Goal: Information Seeking & Learning: Learn about a topic

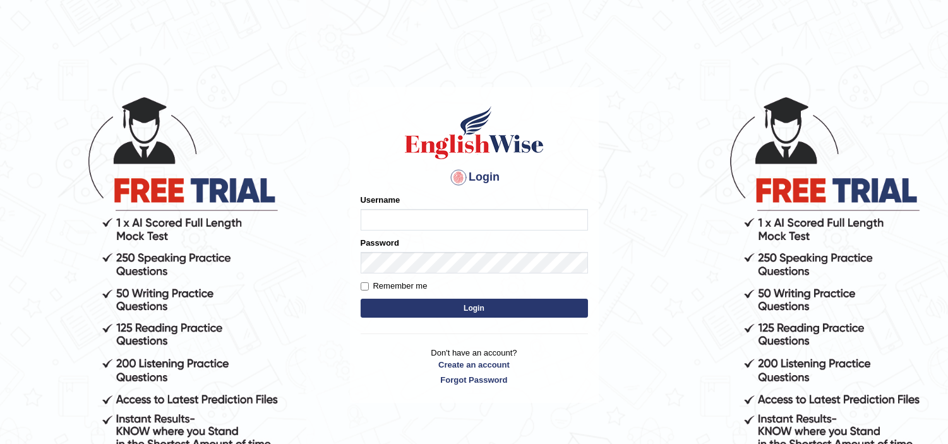
type input "dhanushkakeerthi"
click at [467, 313] on button "Login" at bounding box center [474, 308] width 227 height 19
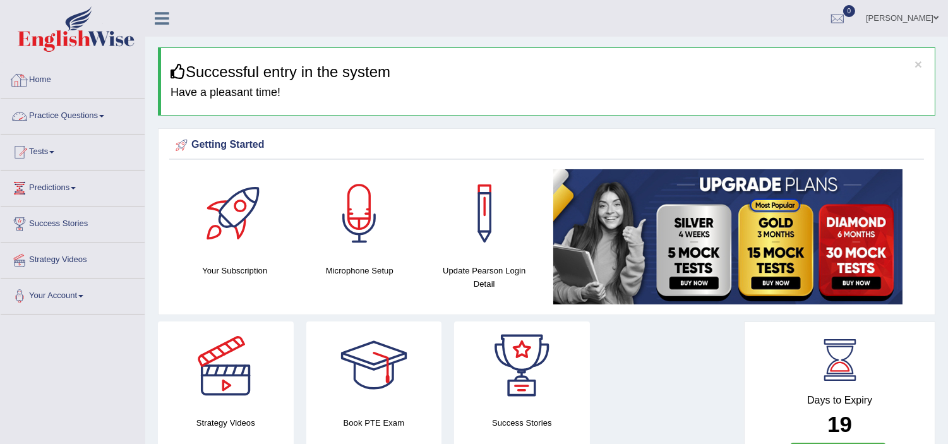
click at [90, 117] on link "Practice Questions" at bounding box center [73, 114] width 144 height 32
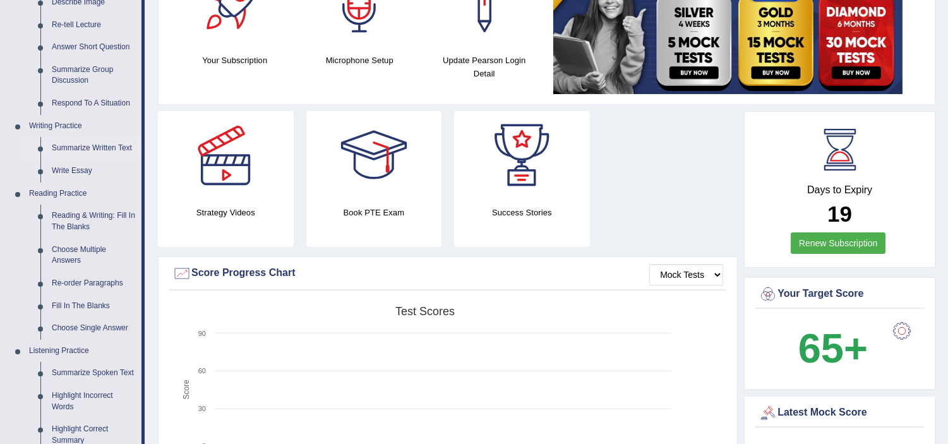
scroll to position [280, 0]
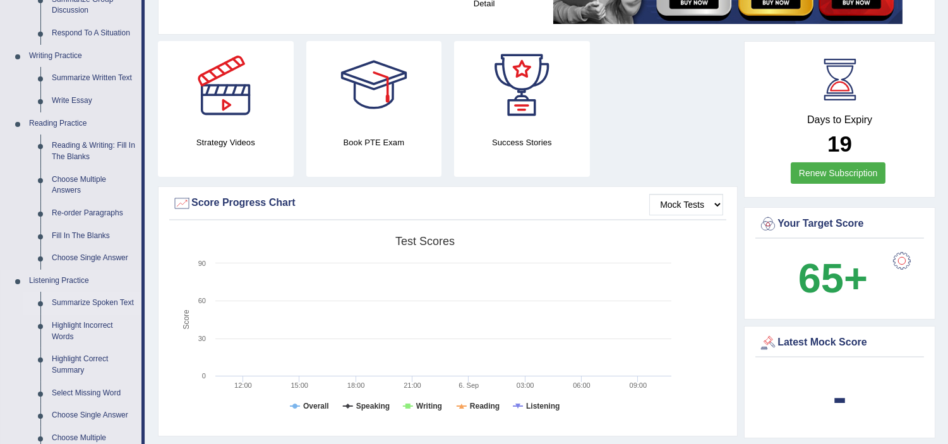
click at [124, 298] on link "Summarize Spoken Text" at bounding box center [93, 303] width 95 height 23
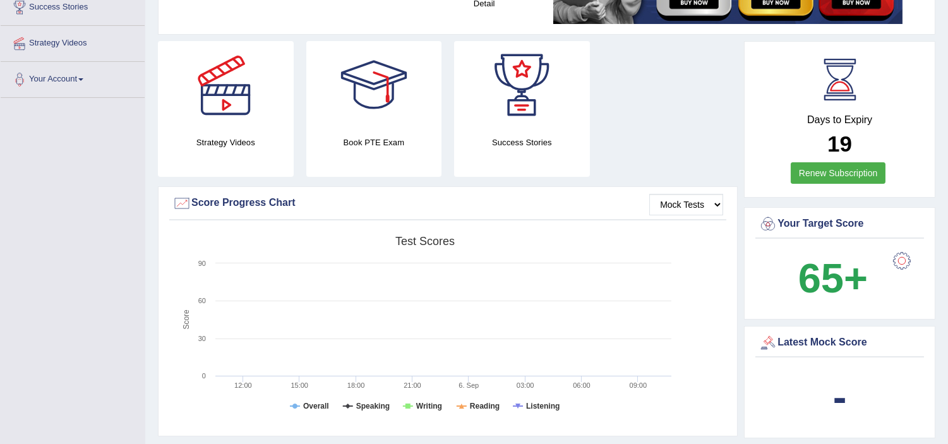
scroll to position [485, 0]
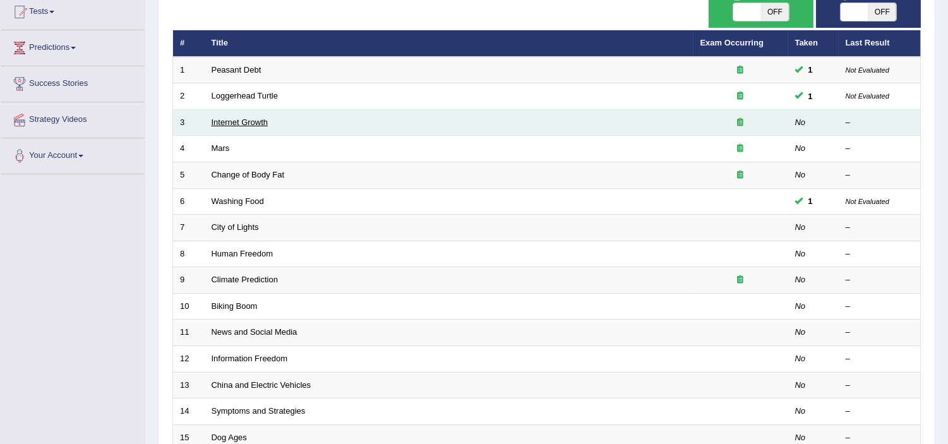
click at [228, 119] on link "Internet Growth" at bounding box center [240, 121] width 57 height 9
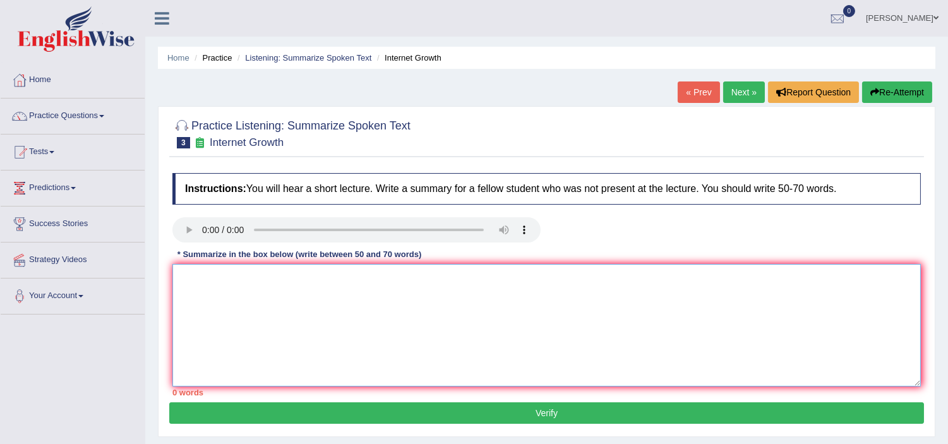
click at [268, 299] on textarea at bounding box center [546, 325] width 748 height 122
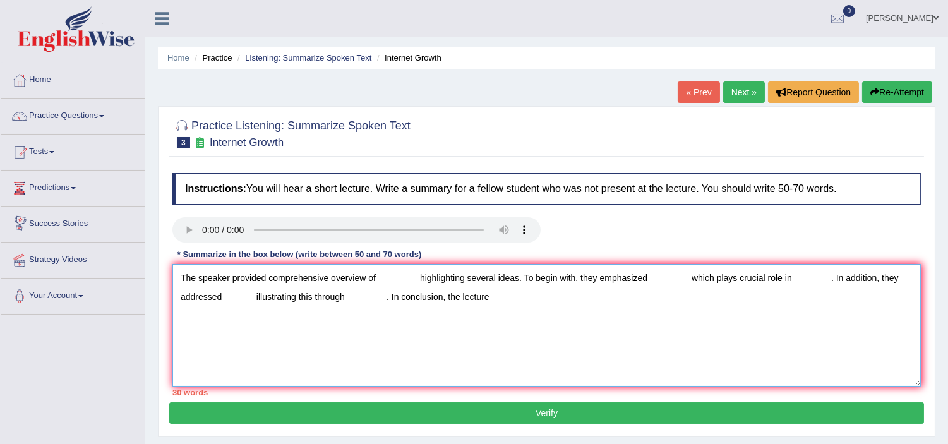
type textarea "The speaker provided comprehensive overview of highlighting several ideas. To b…"
click at [378, 273] on textarea "The speaker provided comprehensive overview of highlighting several ideas. To b…" at bounding box center [546, 325] width 748 height 122
click at [95, 115] on link "Practice Questions" at bounding box center [73, 114] width 144 height 32
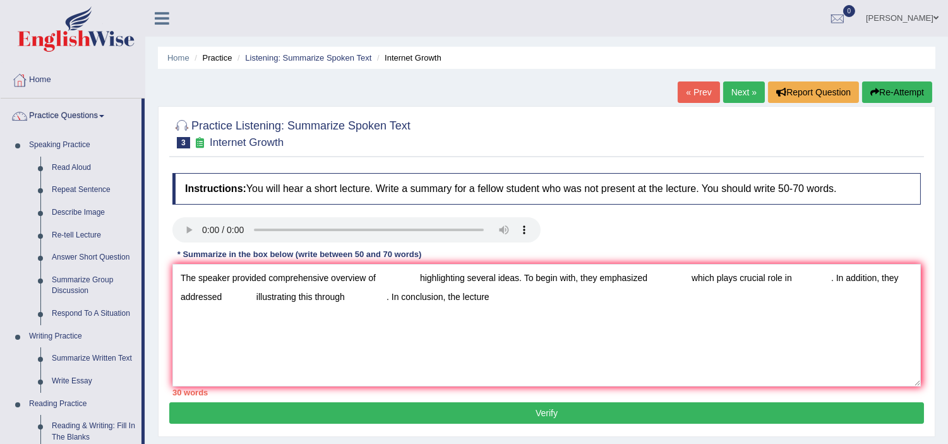
drag, startPoint x: 144, startPoint y: 345, endPoint x: 142, endPoint y: 402, distance: 56.9
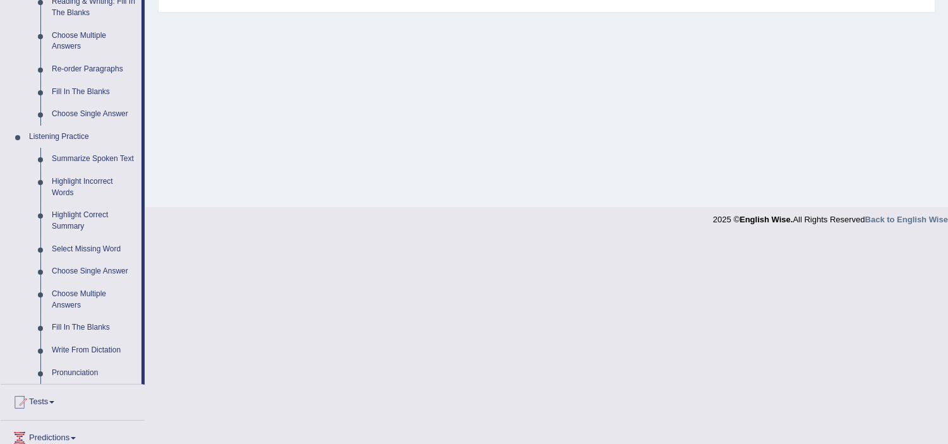
scroll to position [432, 0]
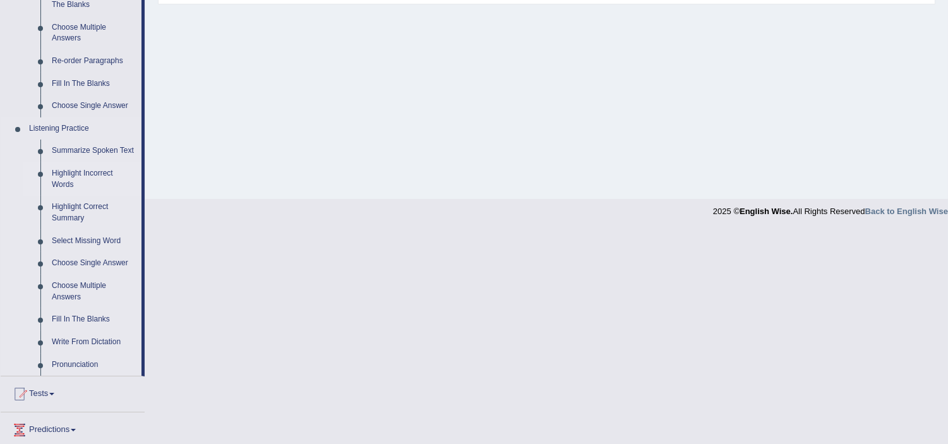
click at [80, 174] on link "Highlight Incorrect Words" at bounding box center [93, 178] width 95 height 33
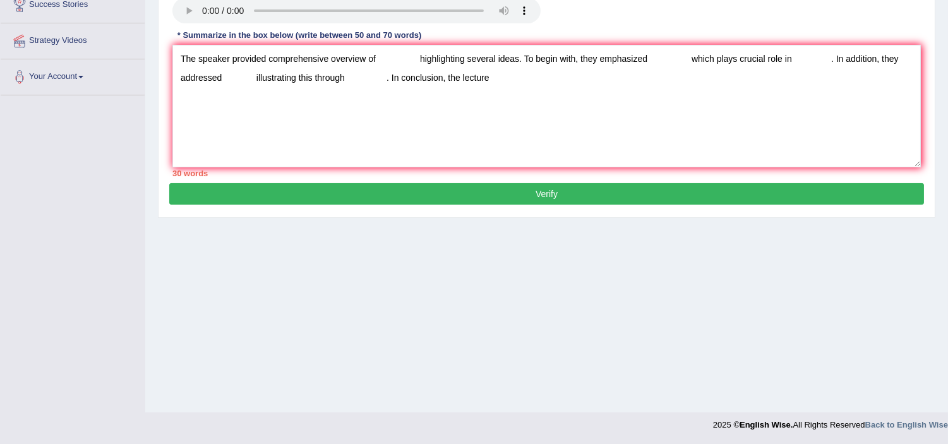
scroll to position [218, 0]
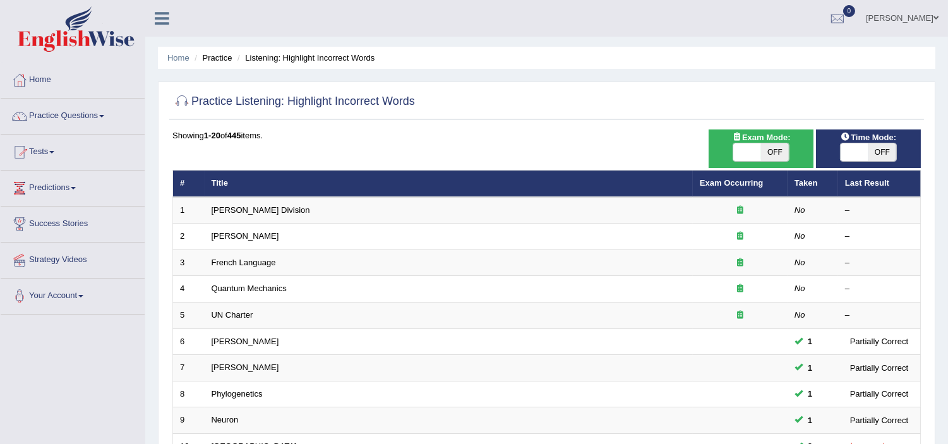
click at [68, 111] on link "Practice Questions" at bounding box center [73, 114] width 144 height 32
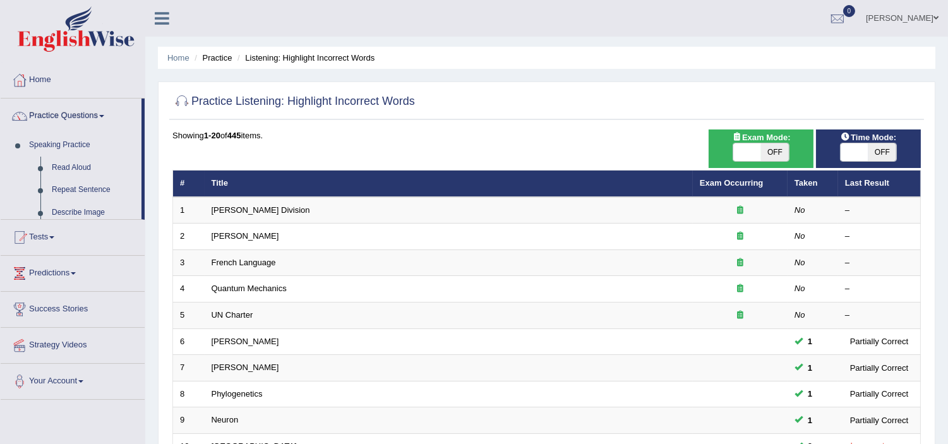
click at [66, 116] on link "Practice Questions" at bounding box center [71, 114] width 141 height 32
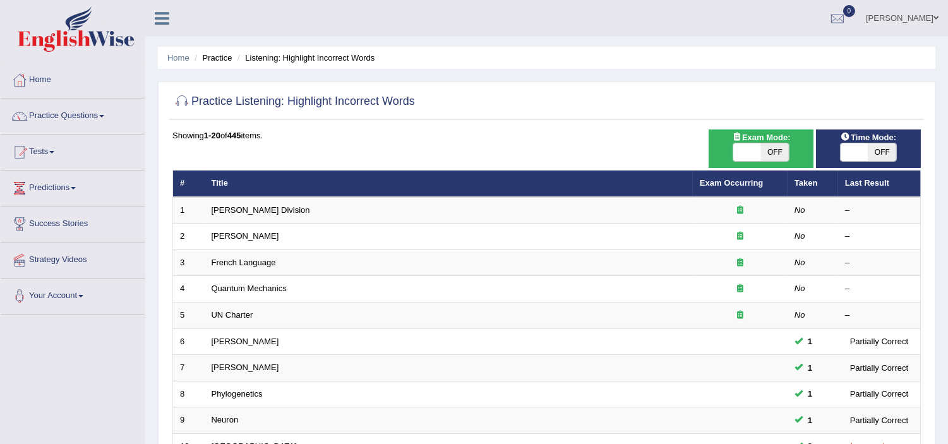
click at [54, 115] on link "Practice Questions" at bounding box center [73, 114] width 144 height 32
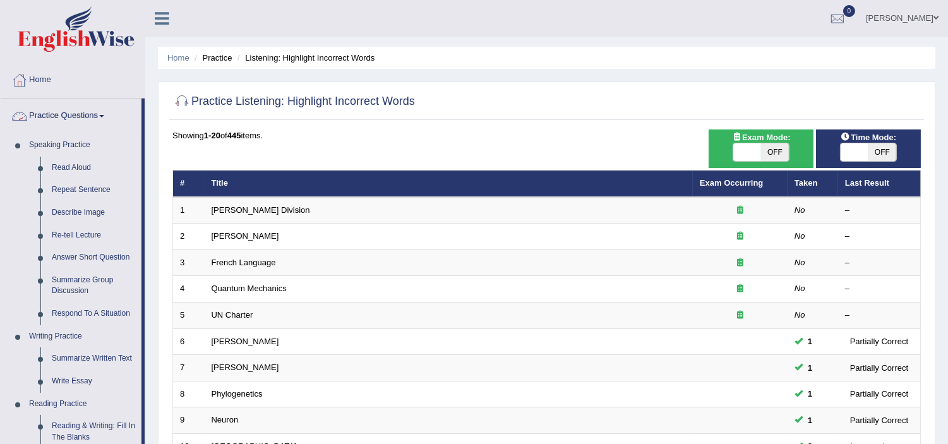
click at [86, 114] on link "Practice Questions" at bounding box center [71, 114] width 141 height 32
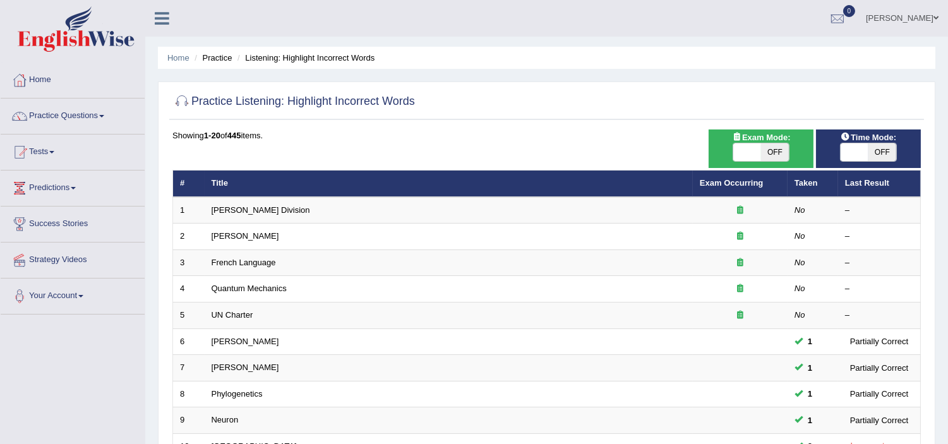
click at [71, 116] on link "Practice Questions" at bounding box center [73, 114] width 144 height 32
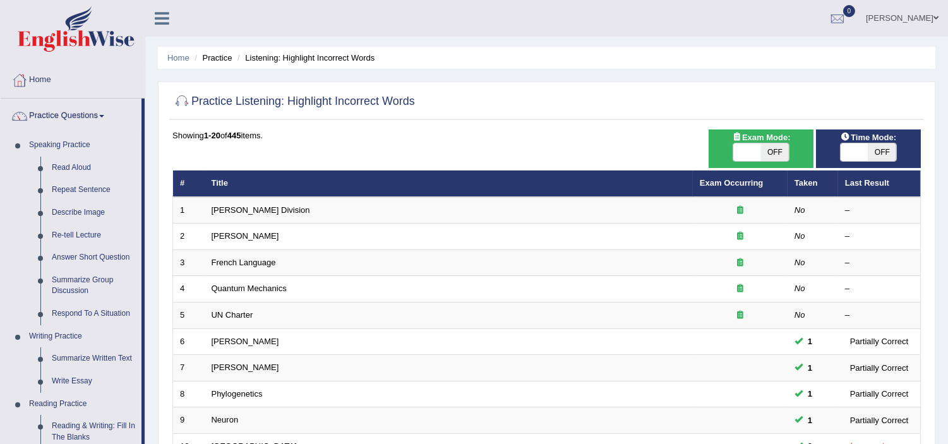
click at [72, 112] on link "Practice Questions" at bounding box center [71, 114] width 141 height 32
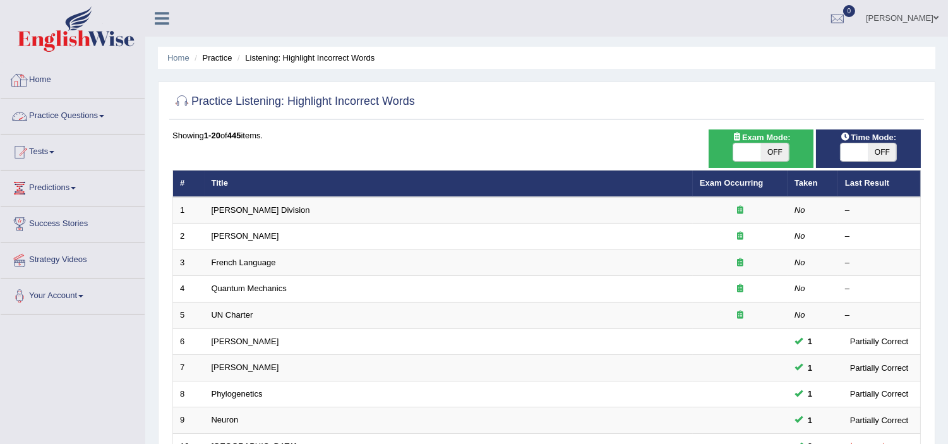
click at [74, 86] on link "Home" at bounding box center [73, 79] width 144 height 32
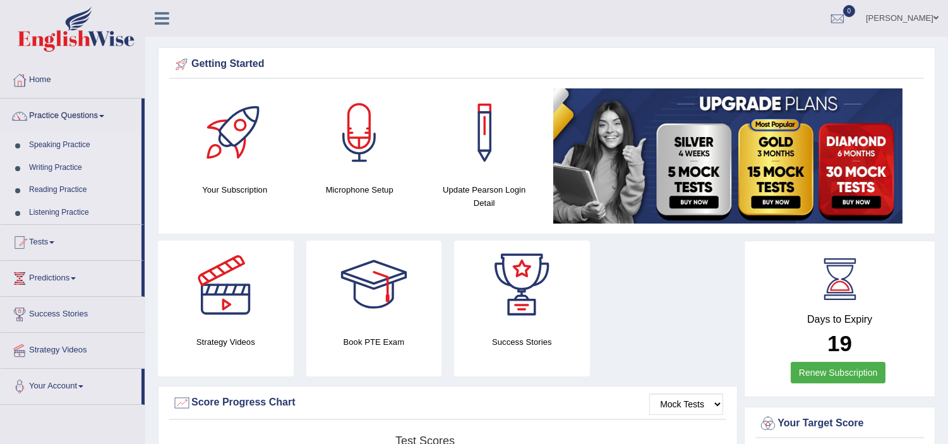
click at [63, 116] on link "Practice Questions" at bounding box center [71, 114] width 141 height 32
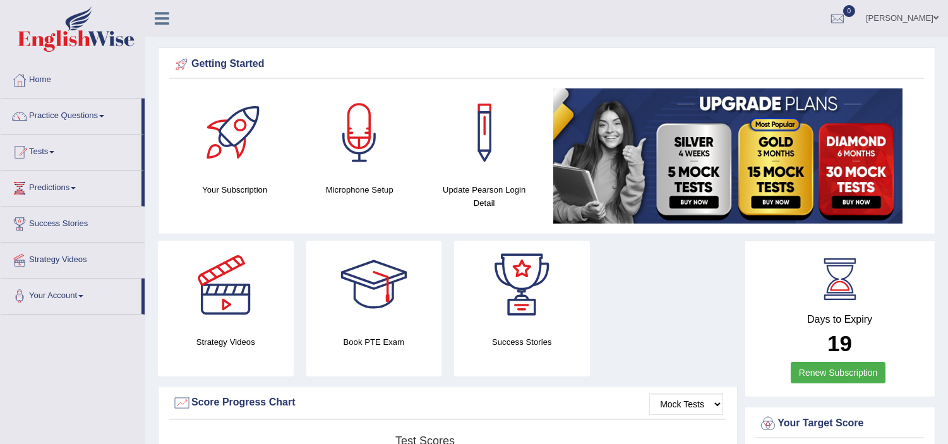
click at [76, 114] on link "Practice Questions" at bounding box center [71, 114] width 141 height 32
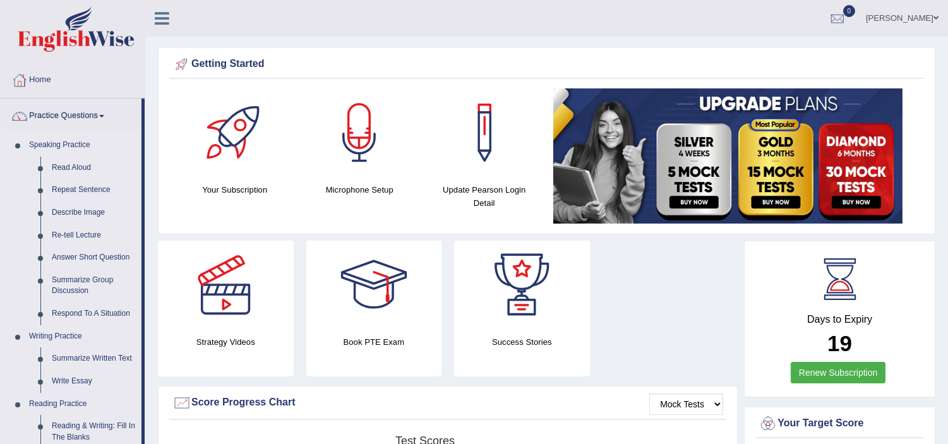
drag, startPoint x: 84, startPoint y: 286, endPoint x: 665, endPoint y: 11, distance: 642.5
click at [665, 11] on ul "Dhanushka Keerthi Toggle navigation Username: dhanushkakeerthi Access Type: Onl…" at bounding box center [667, 18] width 562 height 36
click at [136, 75] on link "Home" at bounding box center [73, 79] width 144 height 32
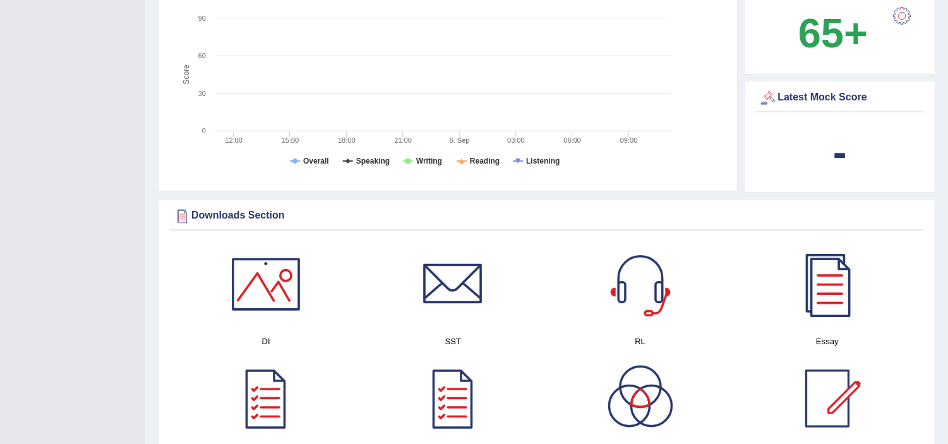
scroll to position [491, 0]
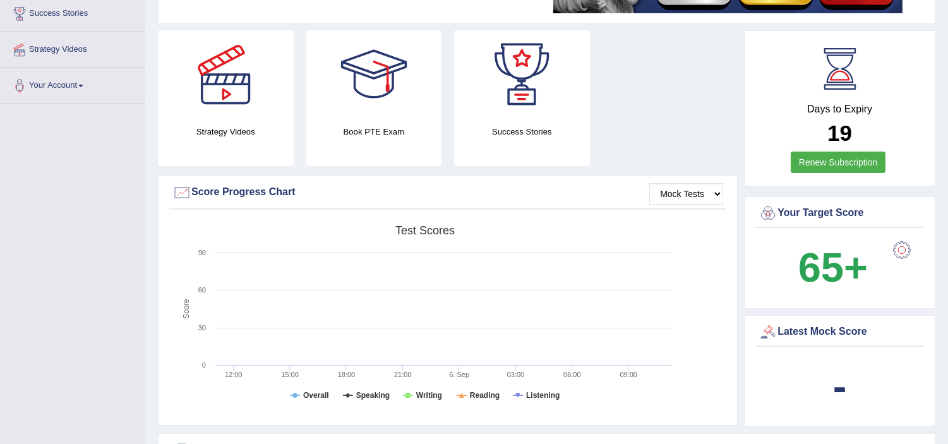
click at [733, 70] on div "Strategy Videos Book PTE Exam Success Stories" at bounding box center [448, 102] width 592 height 145
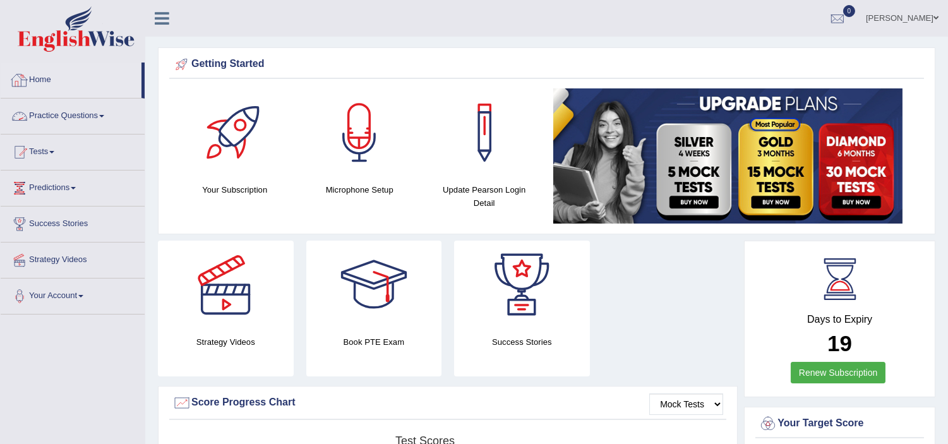
click at [58, 112] on link "Practice Questions" at bounding box center [73, 114] width 144 height 32
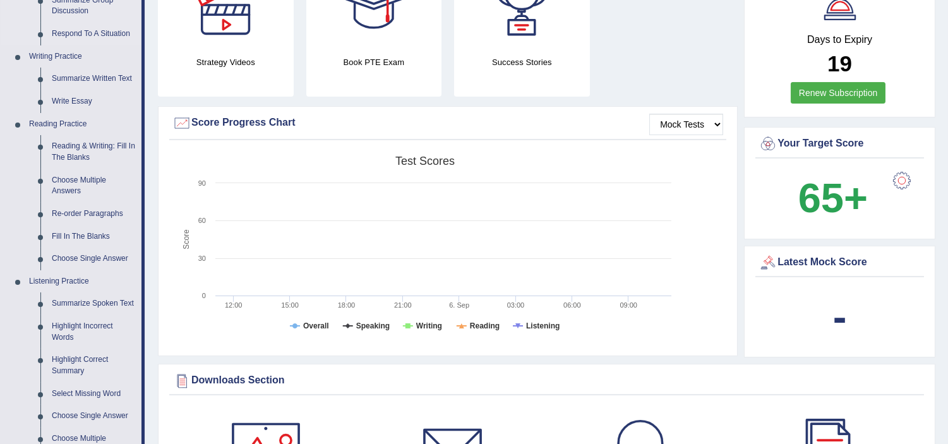
scroll to position [280, 0]
click at [85, 355] on link "Highlight Correct Summary" at bounding box center [93, 364] width 95 height 33
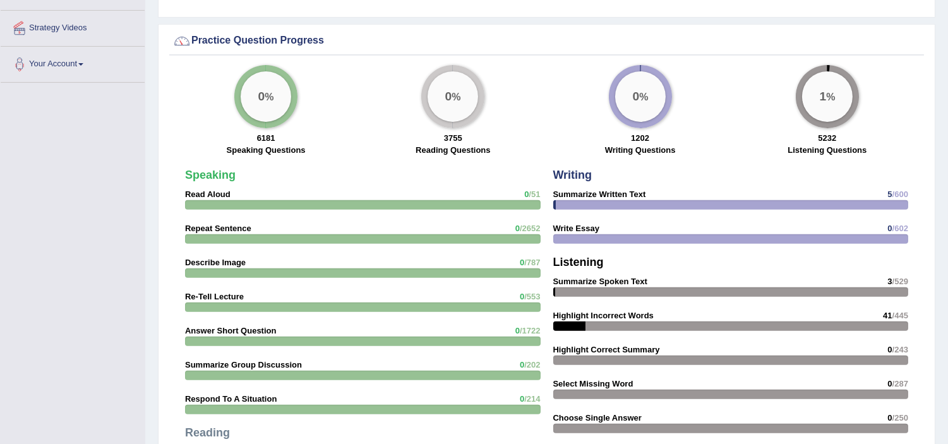
scroll to position [954, 0]
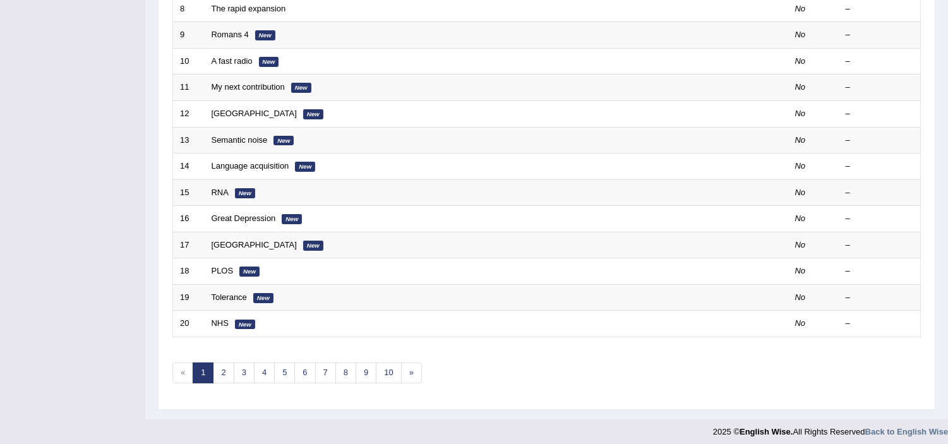
scroll to position [392, 0]
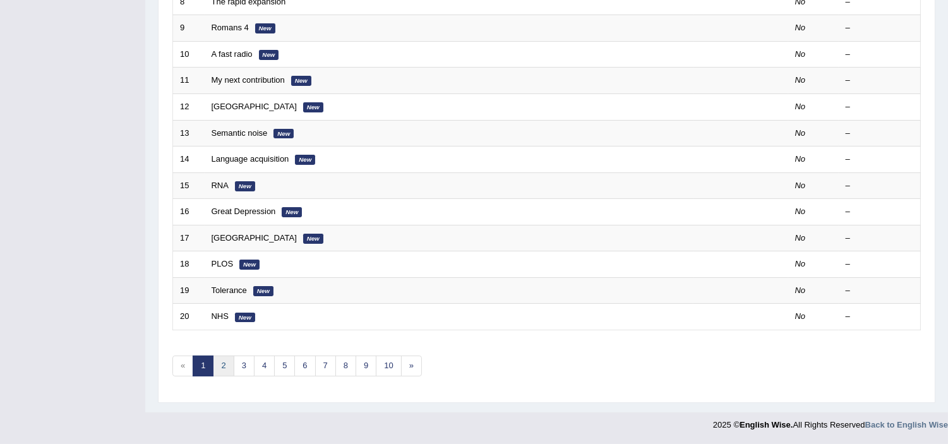
click at [221, 359] on link "2" at bounding box center [223, 365] width 21 height 21
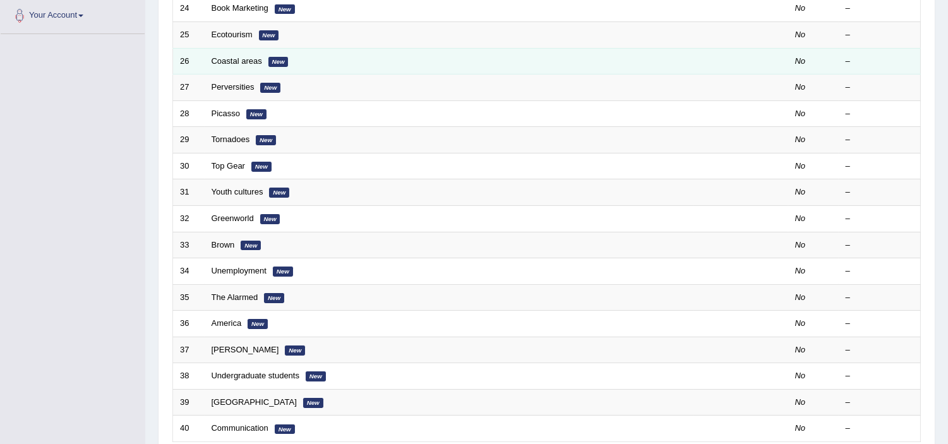
scroll to position [350, 0]
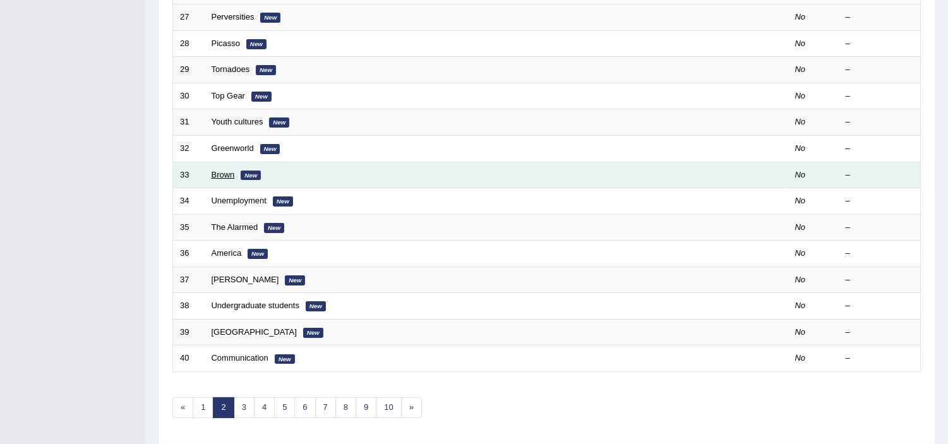
click at [222, 170] on link "Brown" at bounding box center [223, 174] width 23 height 9
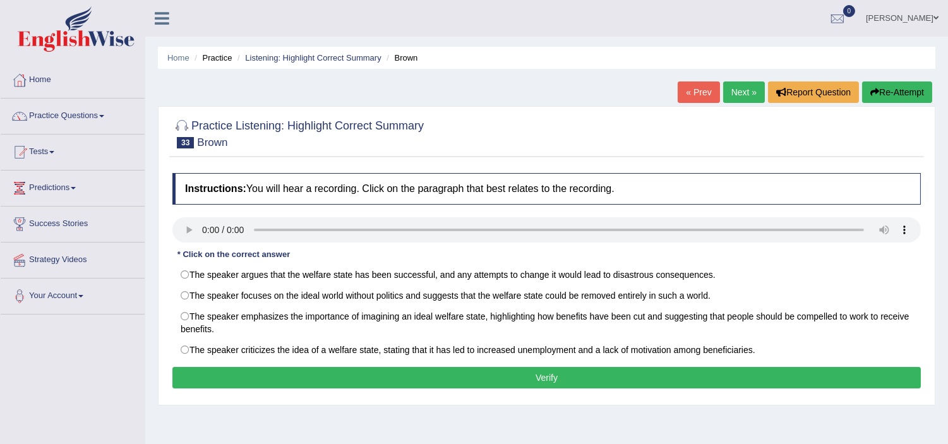
click at [742, 88] on link "Next »" at bounding box center [744, 91] width 42 height 21
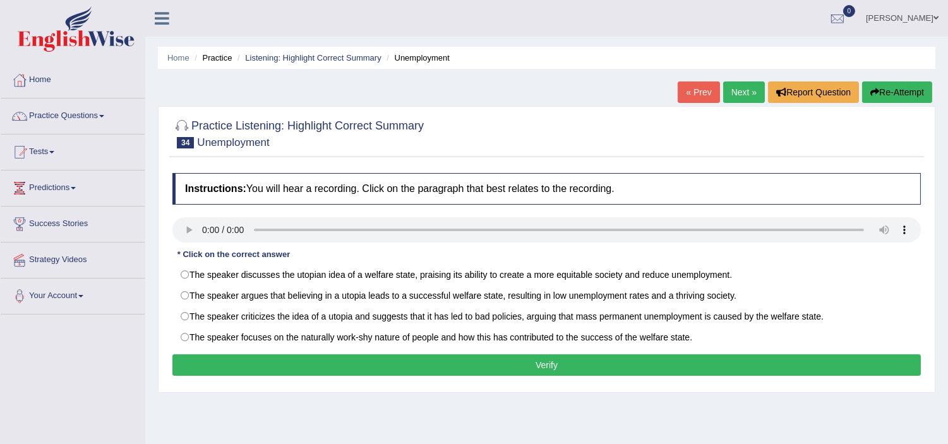
click at [742, 88] on link "Next »" at bounding box center [744, 91] width 42 height 21
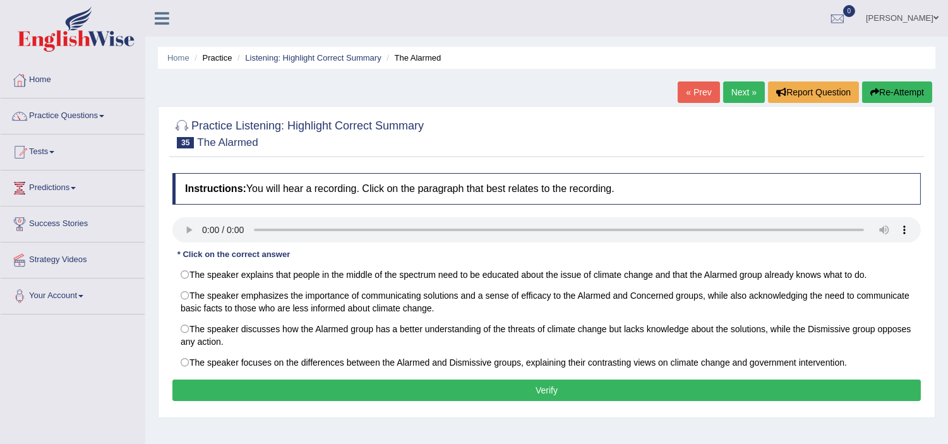
click at [742, 88] on link "Next »" at bounding box center [744, 91] width 42 height 21
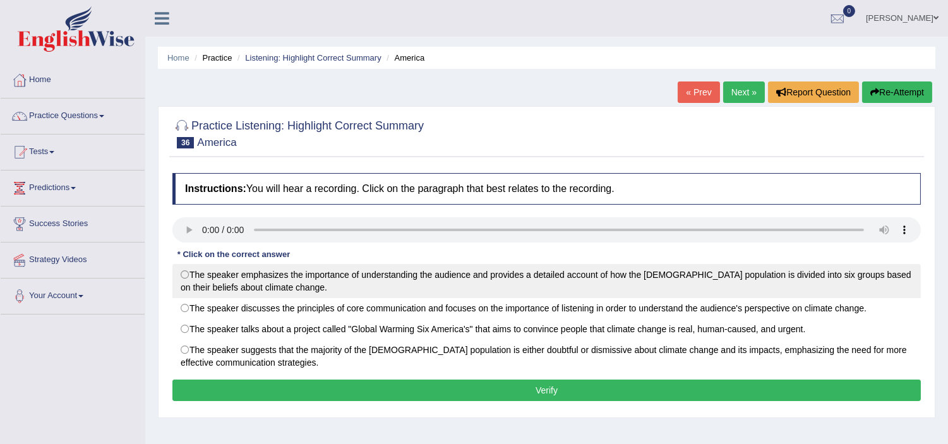
click at [182, 273] on label "The speaker emphasizes the importance of understanding the audience and provide…" at bounding box center [546, 281] width 748 height 34
radio input "true"
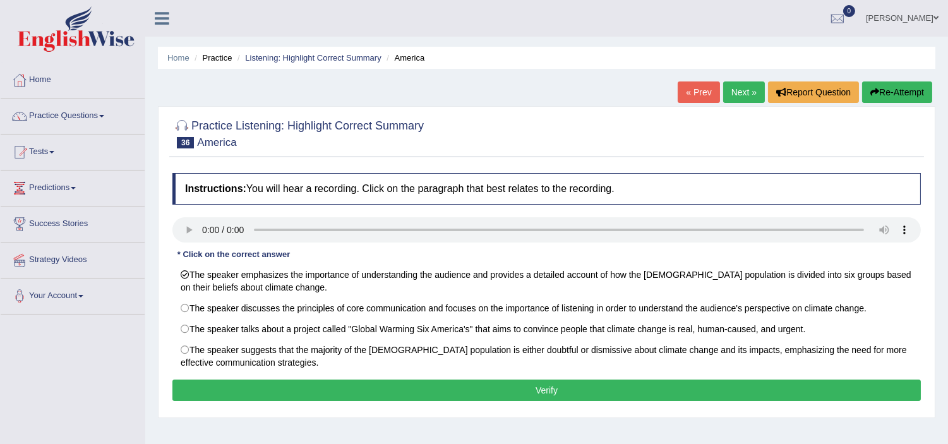
click at [589, 389] on button "Verify" at bounding box center [546, 389] width 748 height 21
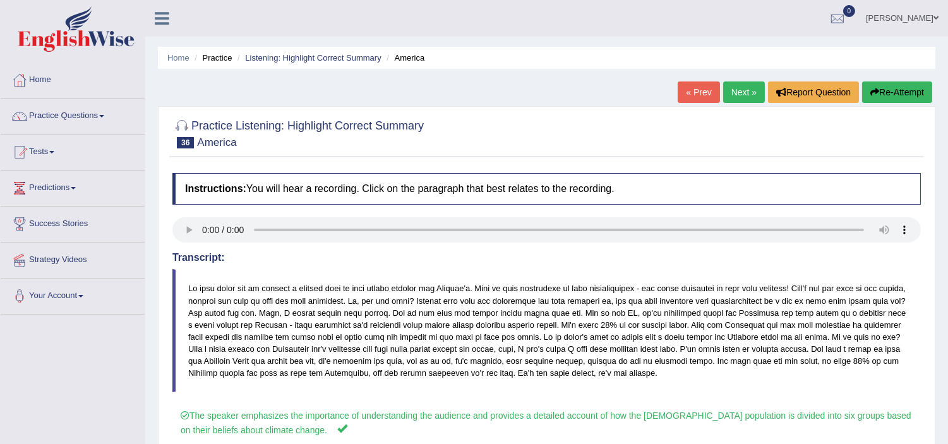
click at [733, 92] on link "Next »" at bounding box center [744, 91] width 42 height 21
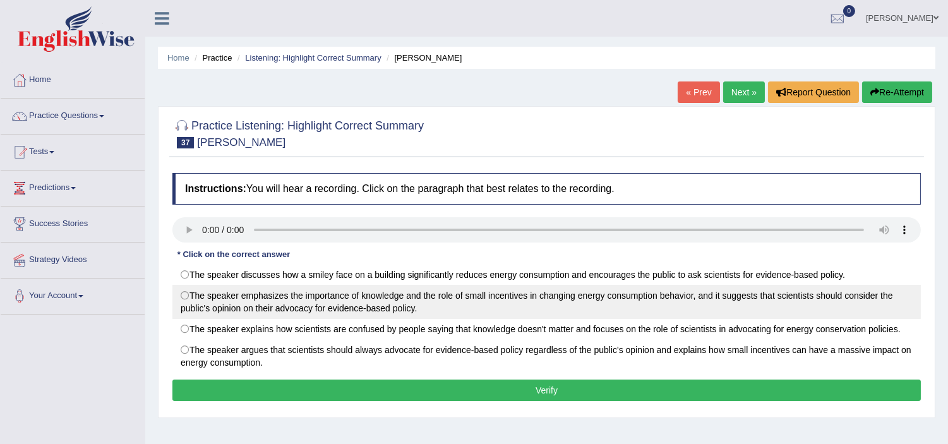
click at [181, 289] on label "The speaker emphasizes the importance of knowledge and the role of small incent…" at bounding box center [546, 302] width 748 height 34
radio input "true"
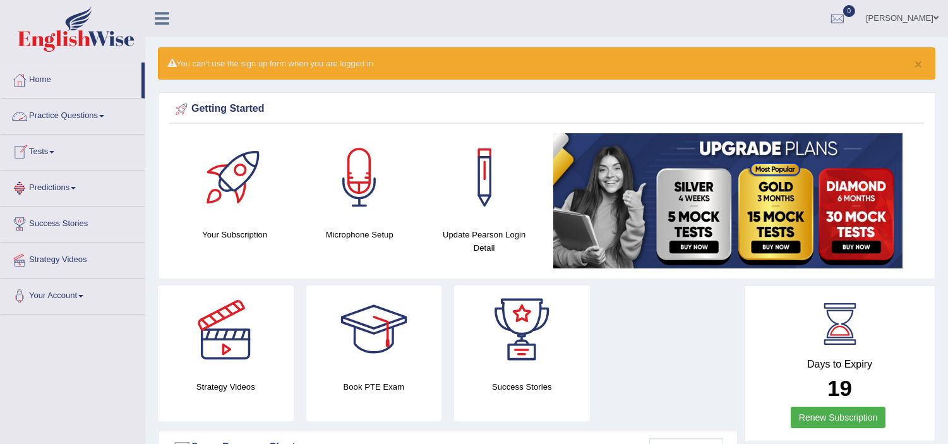
click at [78, 116] on link "Practice Questions" at bounding box center [73, 114] width 144 height 32
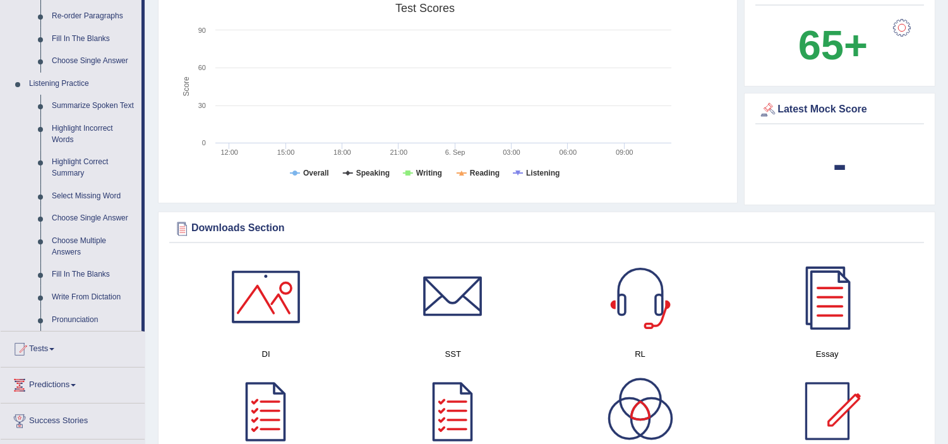
scroll to position [468, 0]
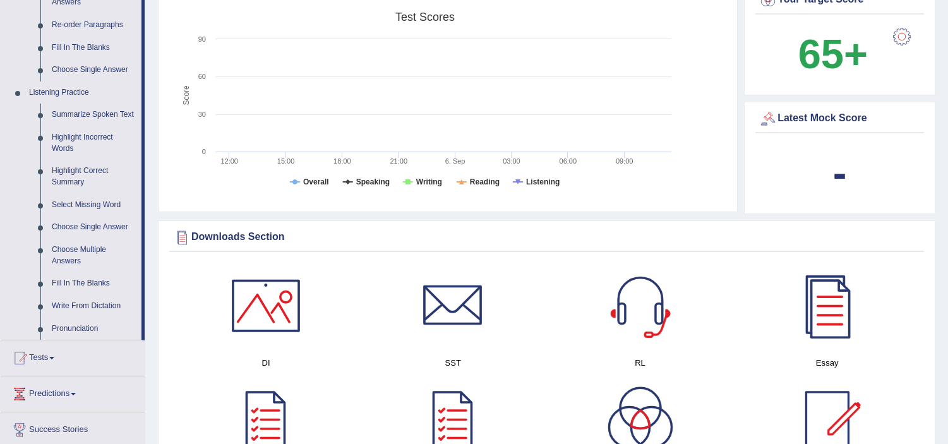
drag, startPoint x: 953, startPoint y: 95, endPoint x: 957, endPoint y: 201, distance: 106.1
click at [71, 177] on link "Highlight Correct Summary" at bounding box center [93, 176] width 95 height 33
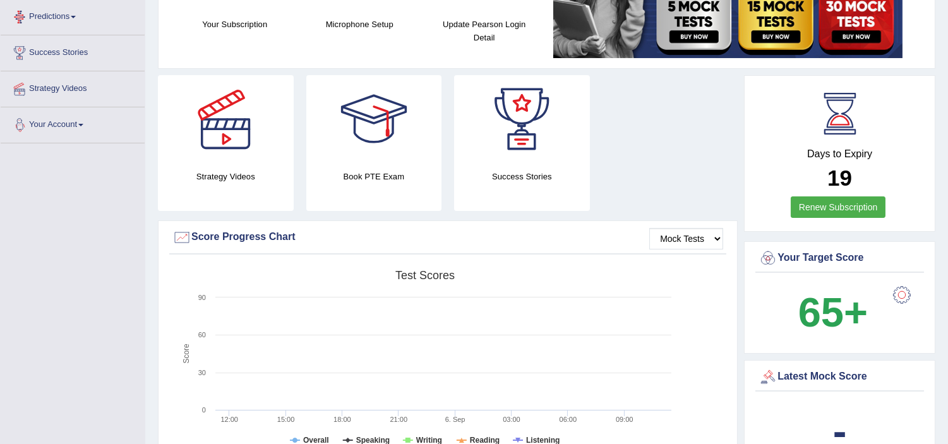
scroll to position [395, 0]
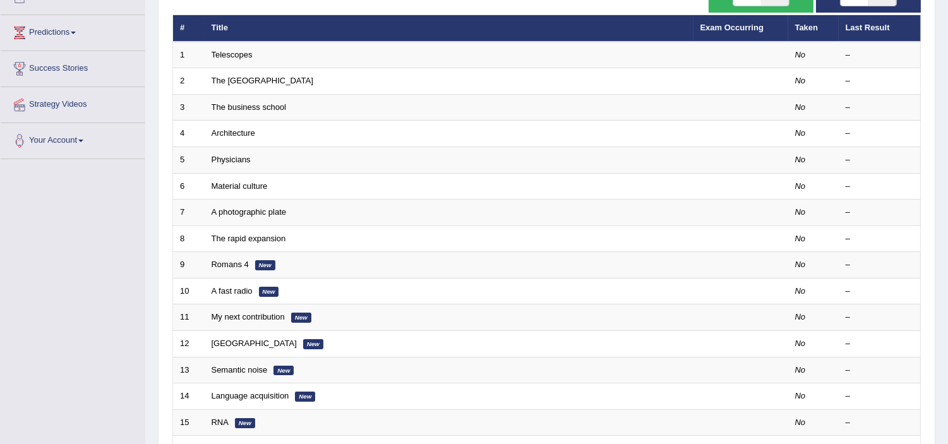
scroll to position [186, 0]
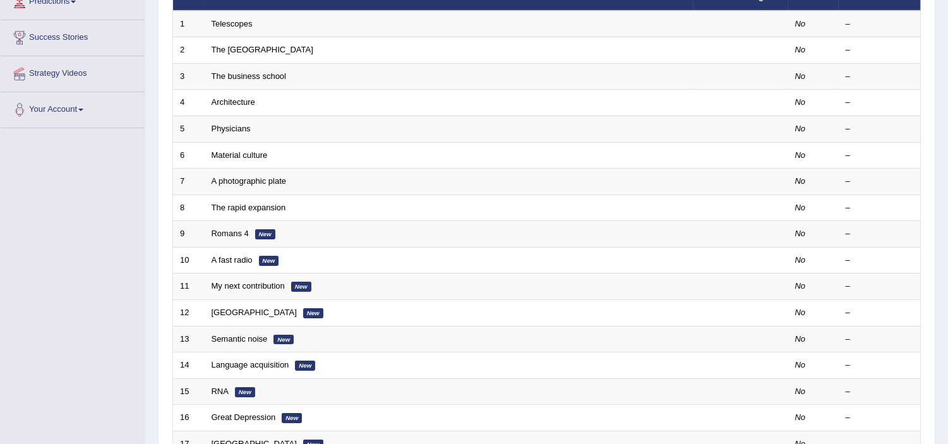
click at [66, 276] on div "Toggle navigation Home Practice Questions Speaking Practice Read Aloud Repeat S…" at bounding box center [474, 229] width 948 height 830
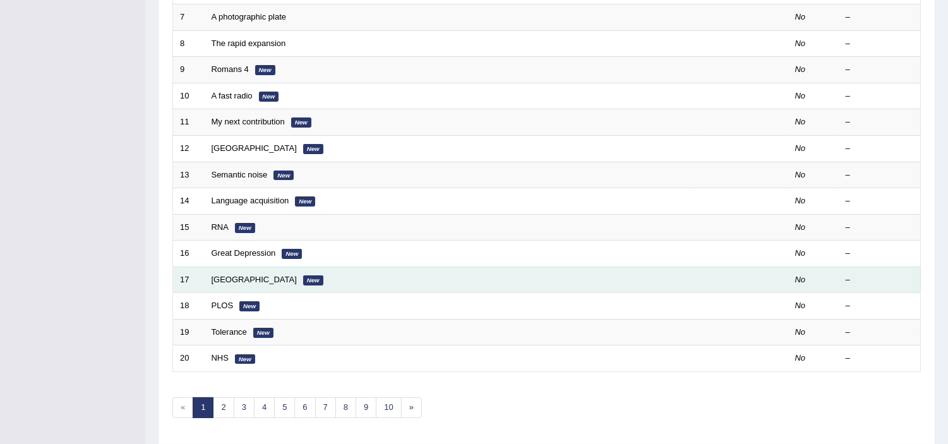
scroll to position [392, 0]
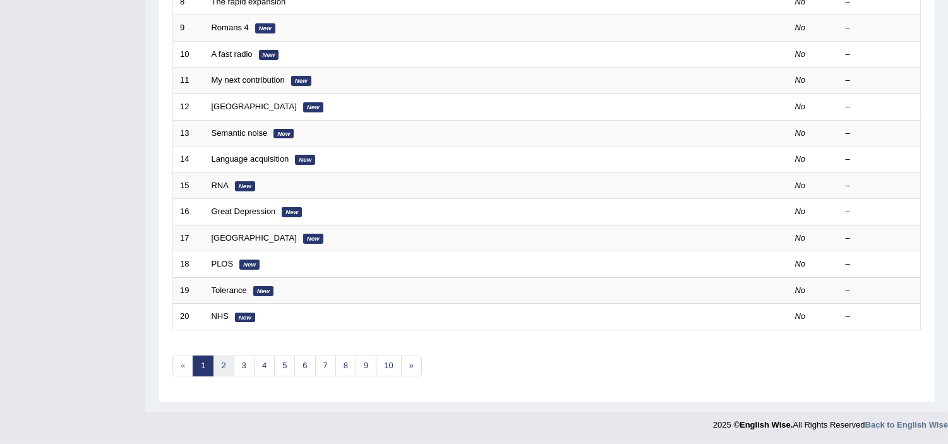
click at [223, 360] on link "2" at bounding box center [223, 365] width 21 height 21
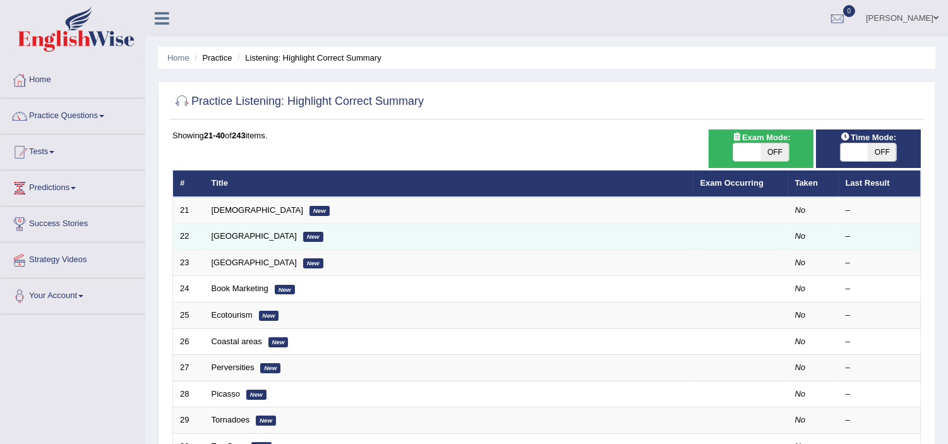
click at [224, 366] on link "Perversities" at bounding box center [233, 366] width 43 height 9
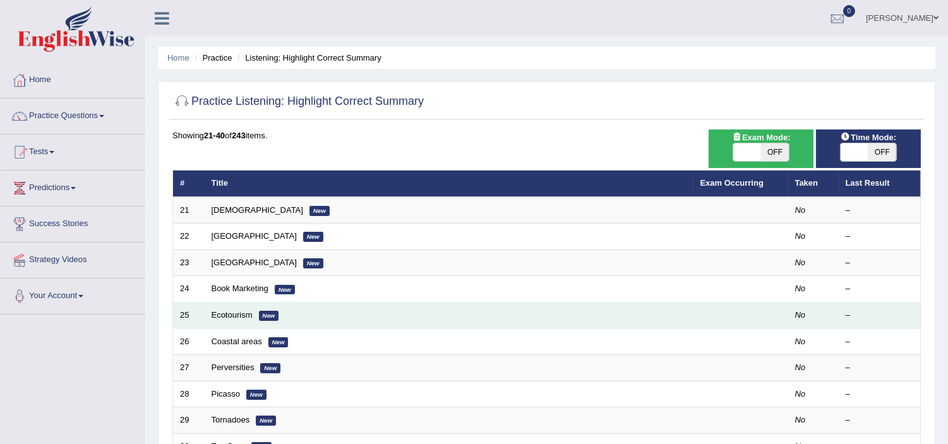
scroll to position [210, 0]
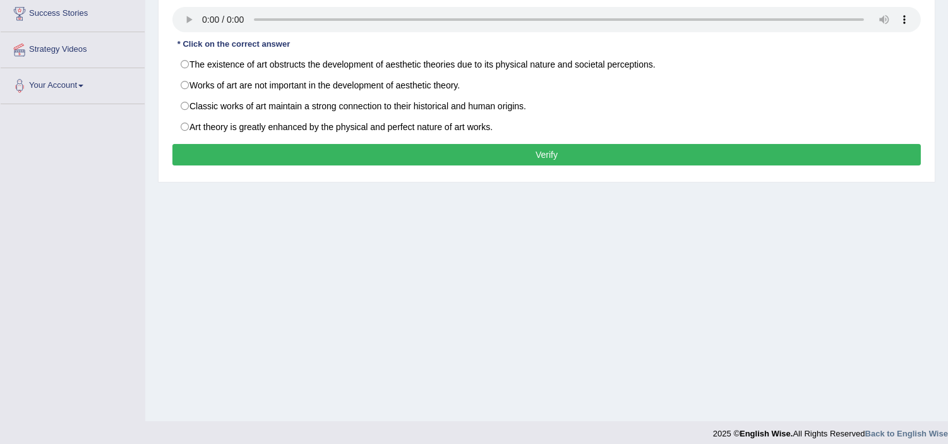
scroll to position [218, 0]
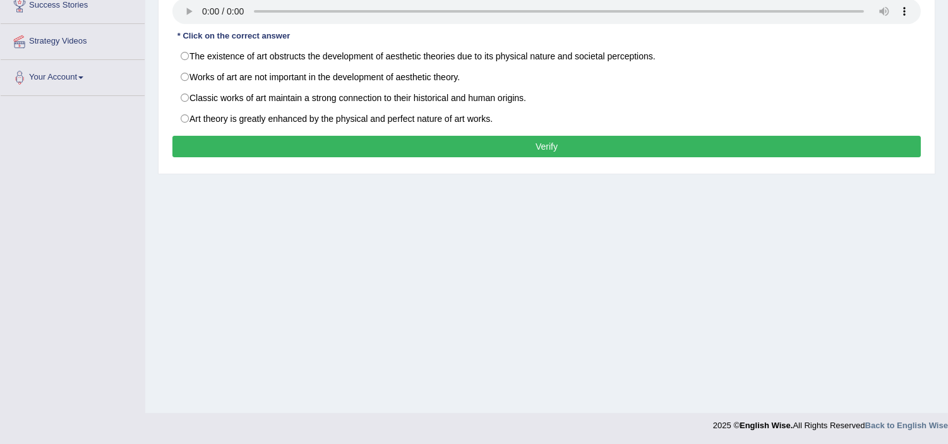
click at [66, 370] on div "Toggle navigation Home Practice Questions Speaking Practice Read Aloud Repeat S…" at bounding box center [474, 110] width 948 height 657
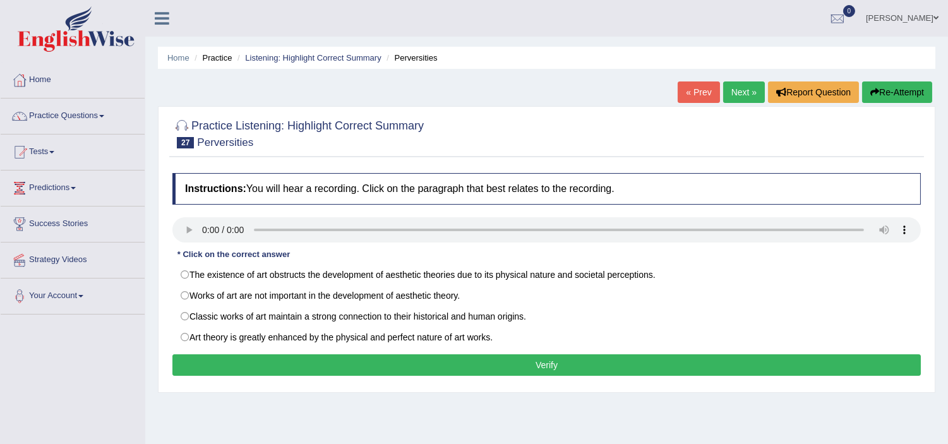
click at [217, 131] on h2 "Practice Listening: Highlight Correct Summary 27 Perversities" at bounding box center [297, 133] width 251 height 32
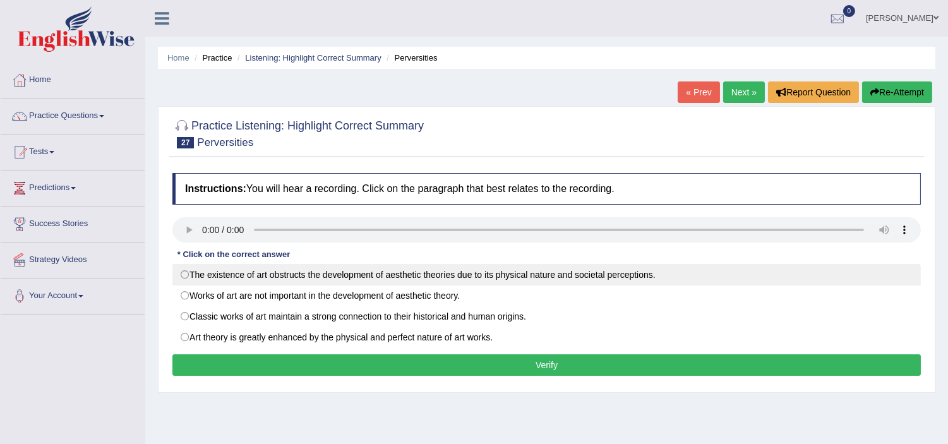
click at [186, 278] on label "The existence of art obstructs the development of aesthetic theories due to its…" at bounding box center [546, 274] width 748 height 21
radio input "true"
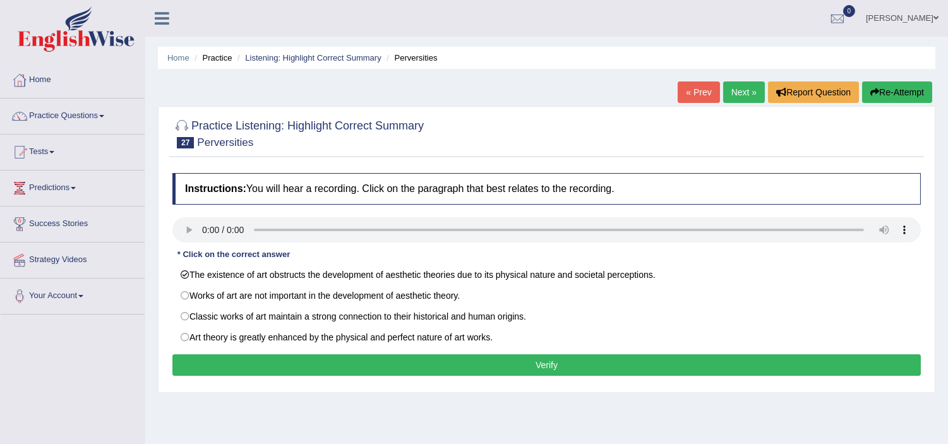
click at [304, 369] on button "Verify" at bounding box center [546, 364] width 748 height 21
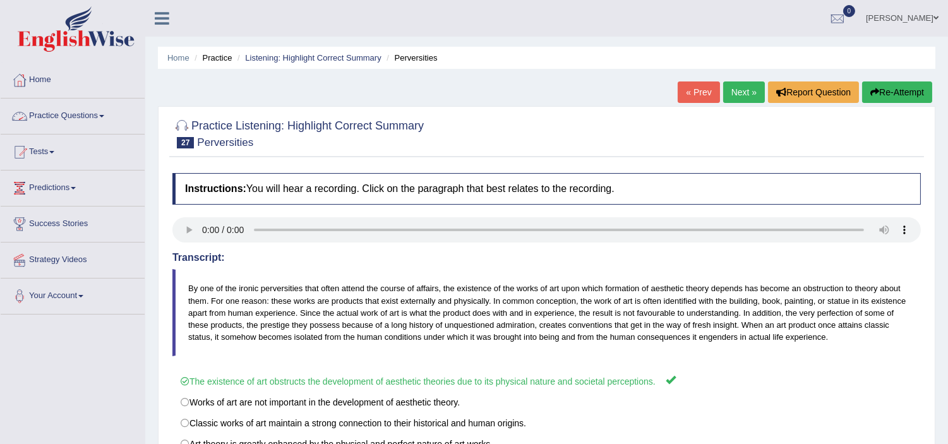
click at [64, 116] on link "Practice Questions" at bounding box center [73, 114] width 144 height 32
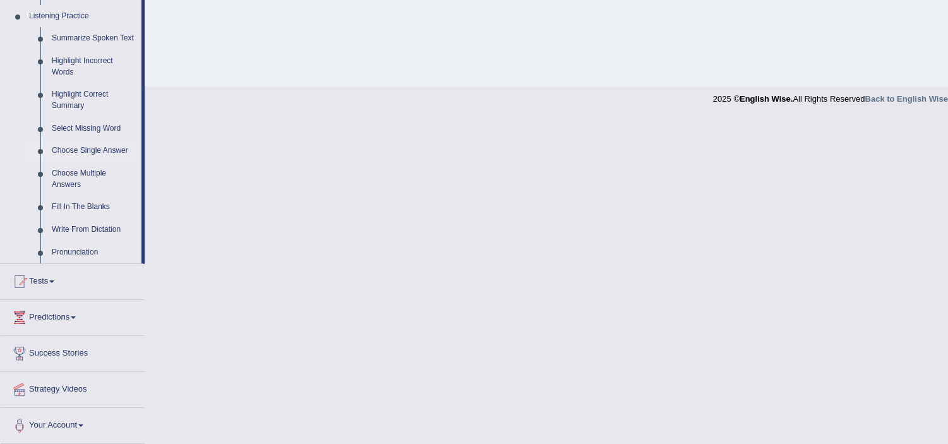
scroll to position [546, 0]
click at [80, 130] on link "Select Missing Word" at bounding box center [93, 128] width 95 height 23
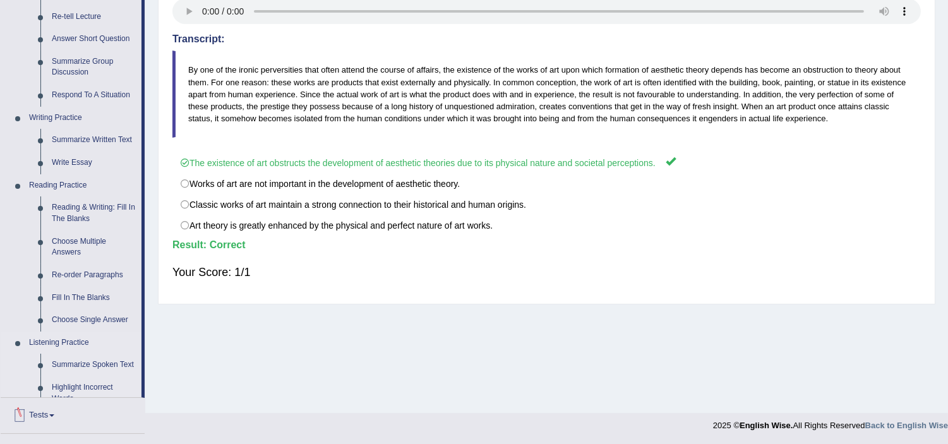
scroll to position [310, 0]
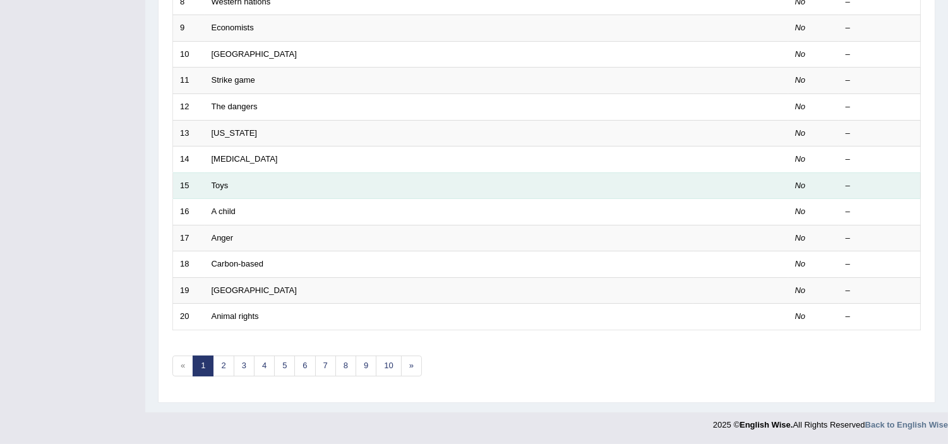
click at [237, 187] on td "Toys" at bounding box center [449, 185] width 489 height 27
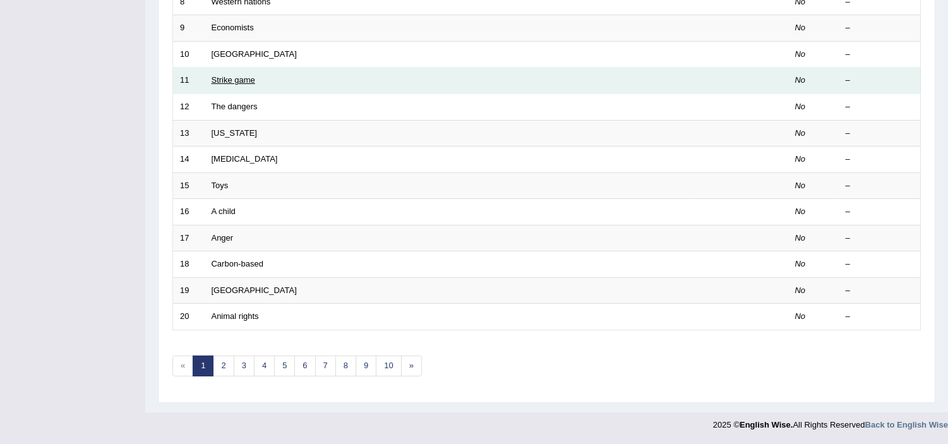
click at [223, 82] on link "Strike game" at bounding box center [234, 79] width 44 height 9
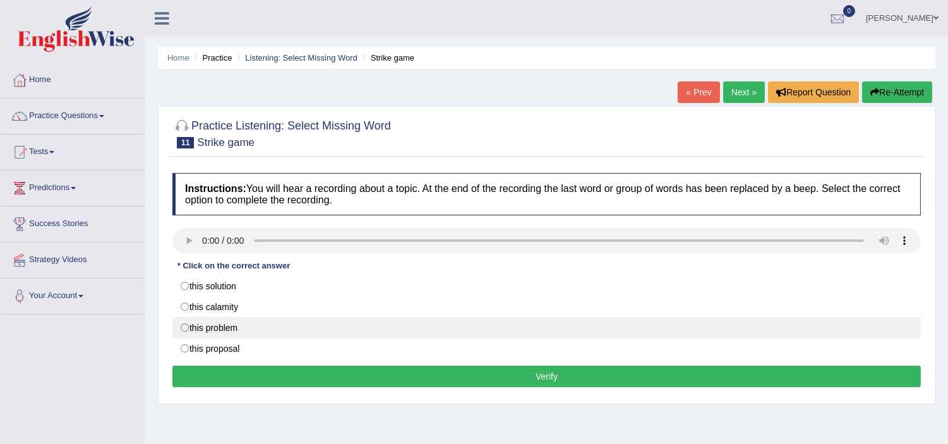
click at [200, 325] on label "this problem" at bounding box center [546, 327] width 748 height 21
radio input "true"
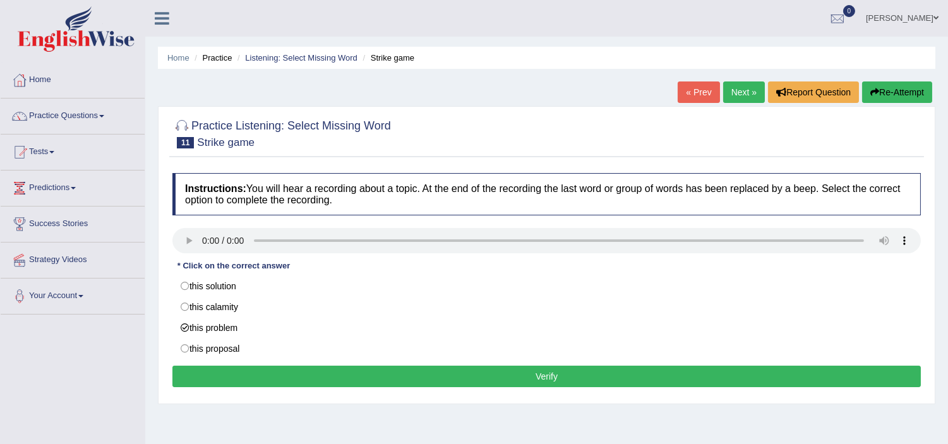
click at [351, 381] on button "Verify" at bounding box center [546, 376] width 748 height 21
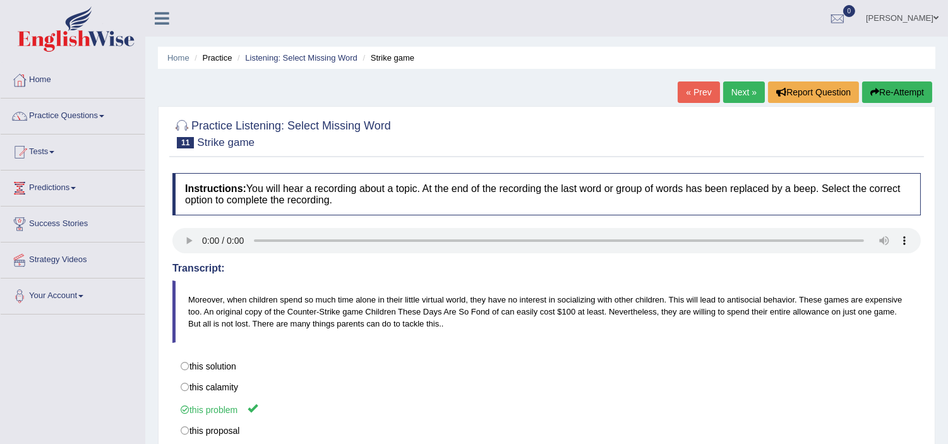
click at [741, 90] on link "Next »" at bounding box center [744, 91] width 42 height 21
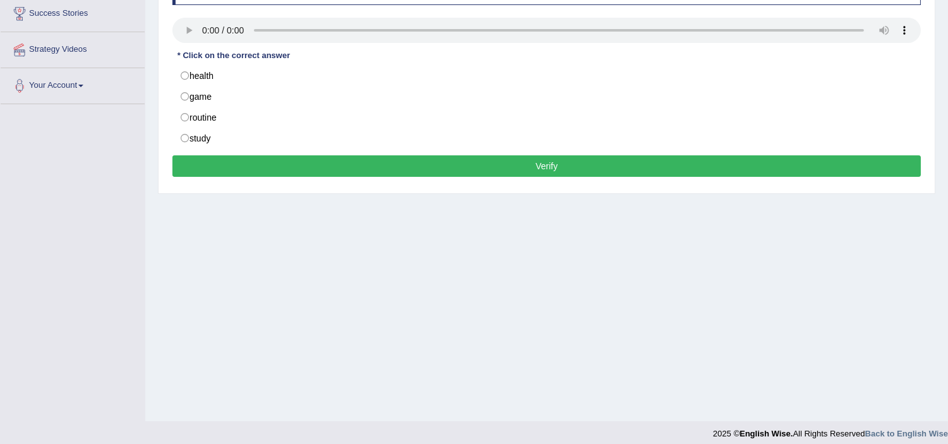
click at [190, 242] on div "Home Practice Listening: Select Missing Word The dangers « Prev Next » Report Q…" at bounding box center [546, 105] width 802 height 631
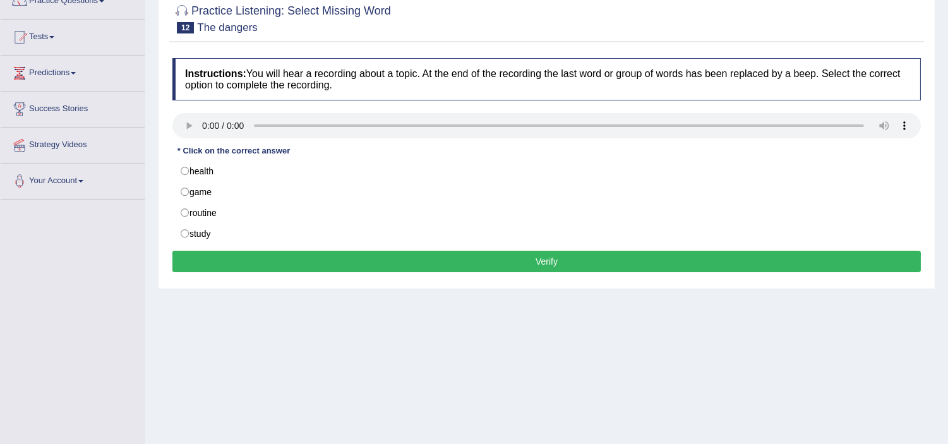
scroll to position [210, 0]
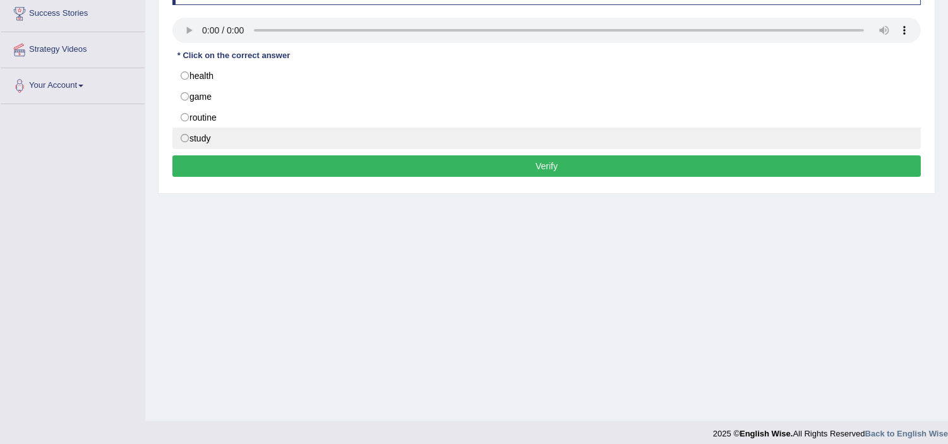
click at [188, 144] on label "study" at bounding box center [546, 138] width 748 height 21
radio input "true"
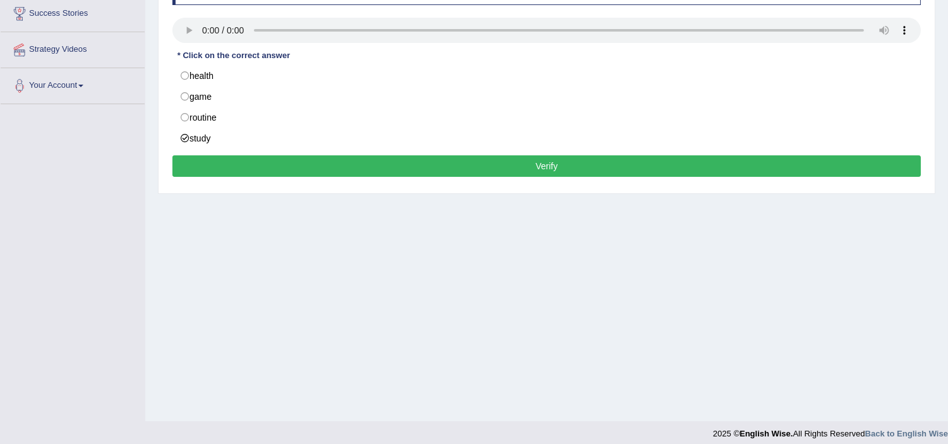
click at [331, 166] on button "Verify" at bounding box center [546, 165] width 748 height 21
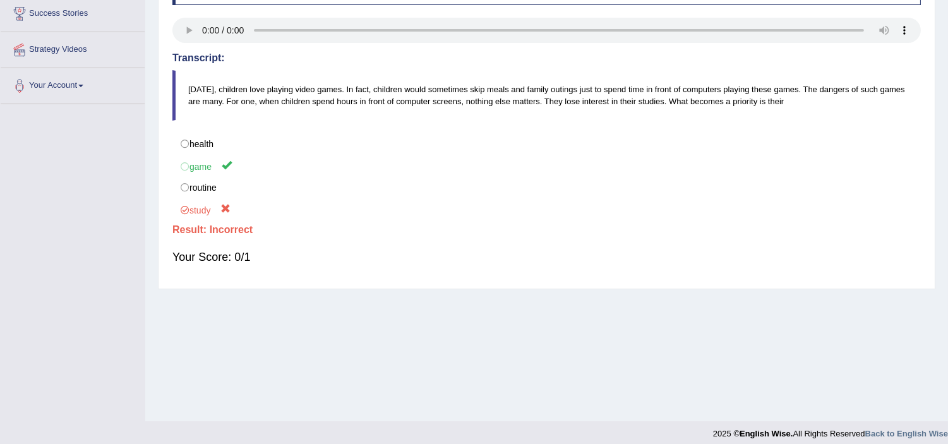
click at [30, 213] on div "Toggle navigation Home Practice Questions Speaking Practice Read Aloud Repeat S…" at bounding box center [474, 118] width 948 height 657
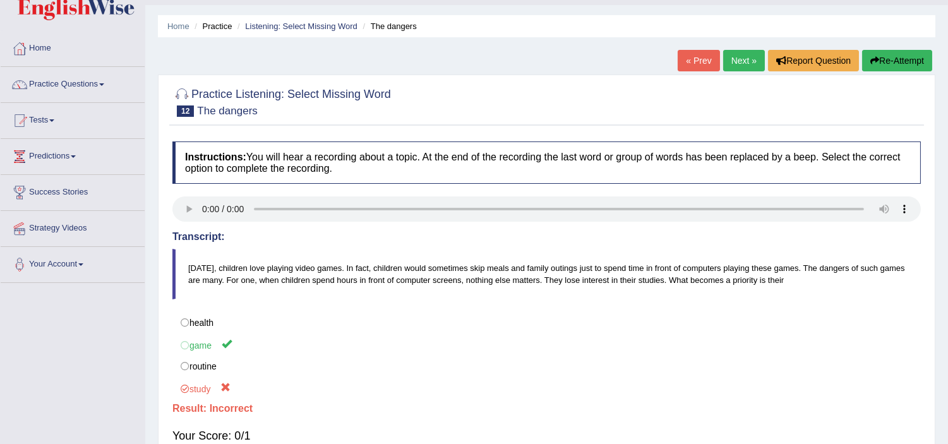
scroll to position [0, 0]
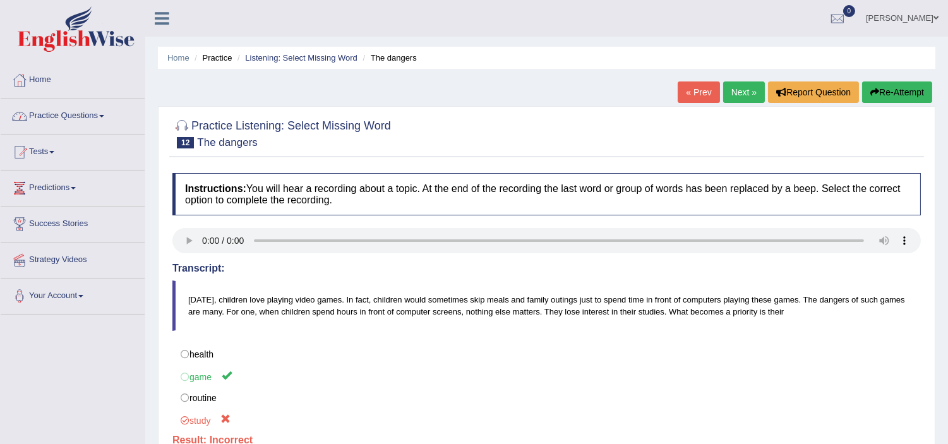
click at [78, 110] on link "Practice Questions" at bounding box center [73, 114] width 144 height 32
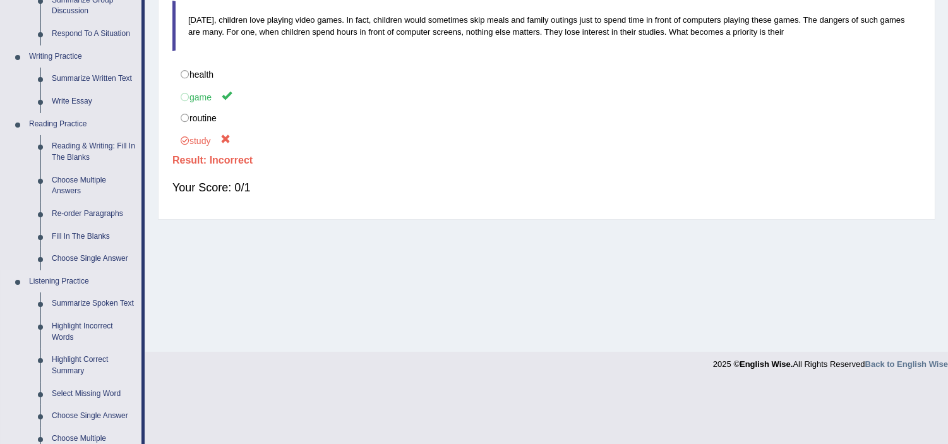
scroll to position [280, 0]
click at [100, 414] on link "Choose Single Answer" at bounding box center [93, 415] width 95 height 23
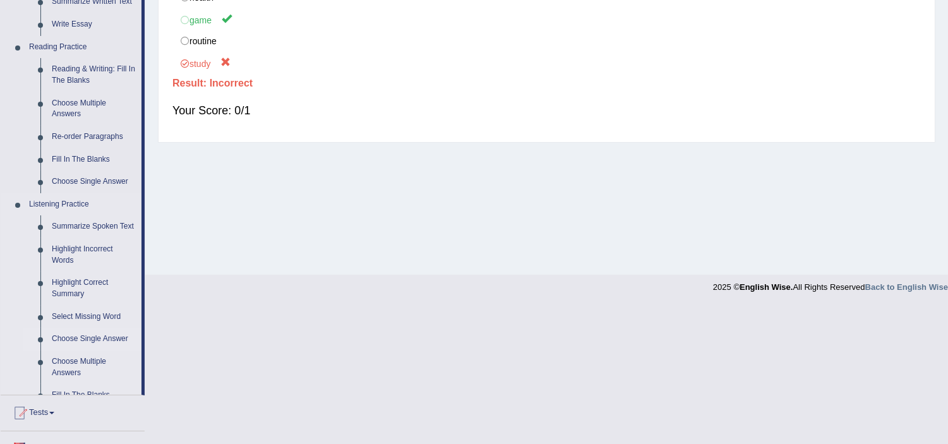
scroll to position [546, 0]
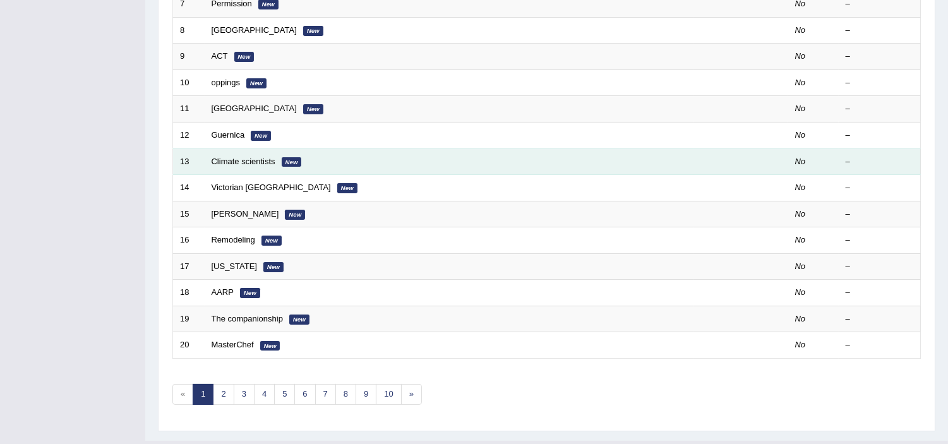
scroll to position [392, 0]
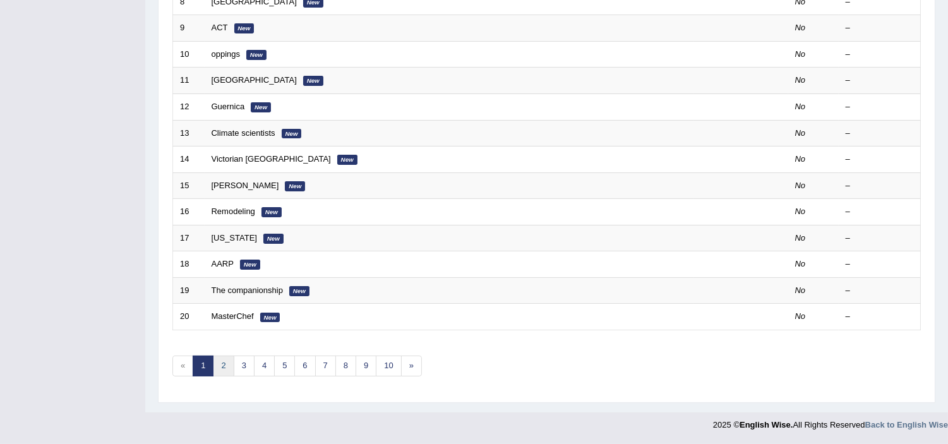
click at [224, 363] on link "2" at bounding box center [223, 365] width 21 height 21
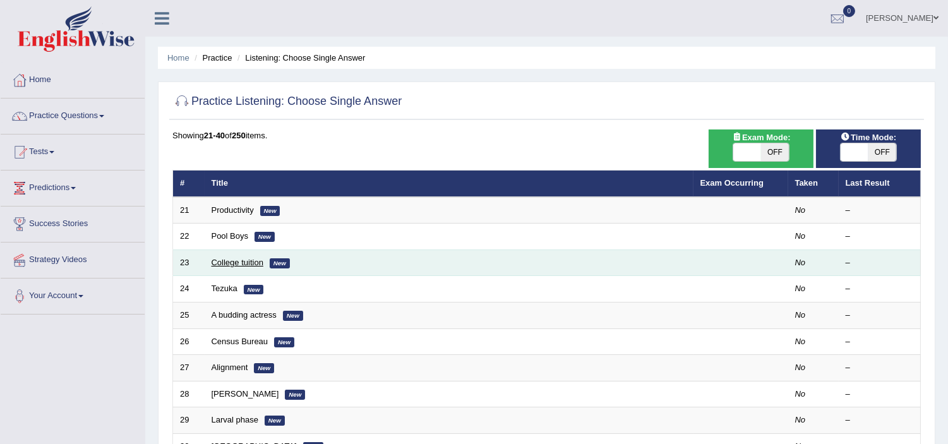
click at [236, 258] on link "College tuition" at bounding box center [238, 262] width 52 height 9
click at [216, 258] on link "College tuition" at bounding box center [238, 262] width 52 height 9
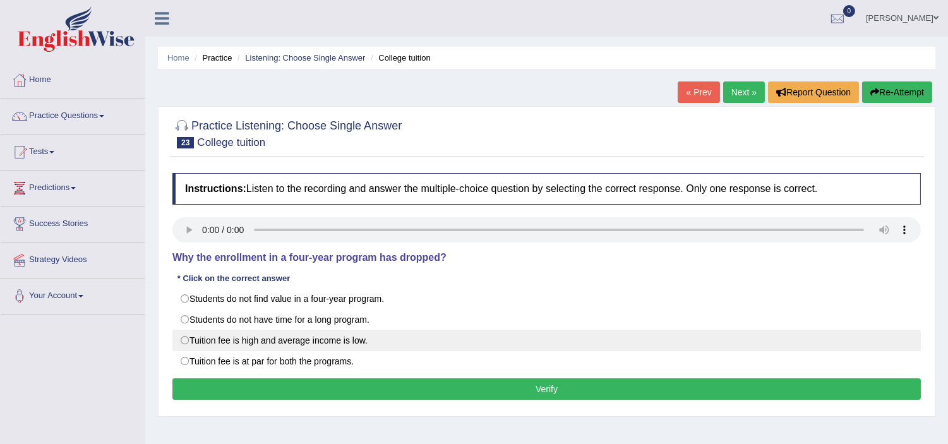
click at [178, 338] on label "Tuition fee is high and average income is low." at bounding box center [546, 340] width 748 height 21
radio input "true"
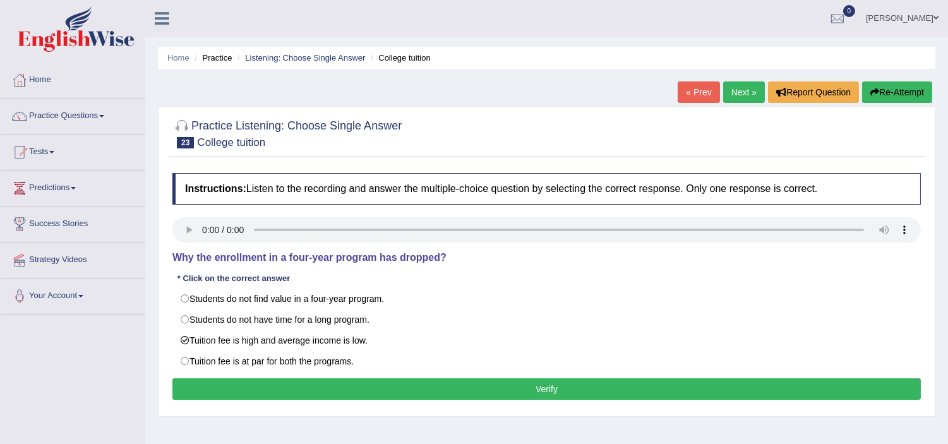
click at [359, 386] on button "Verify" at bounding box center [546, 388] width 748 height 21
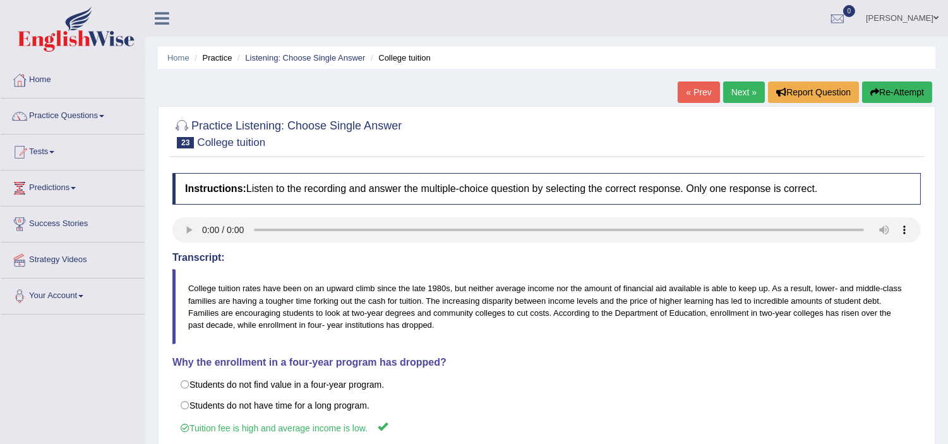
click at [729, 93] on link "Next »" at bounding box center [744, 91] width 42 height 21
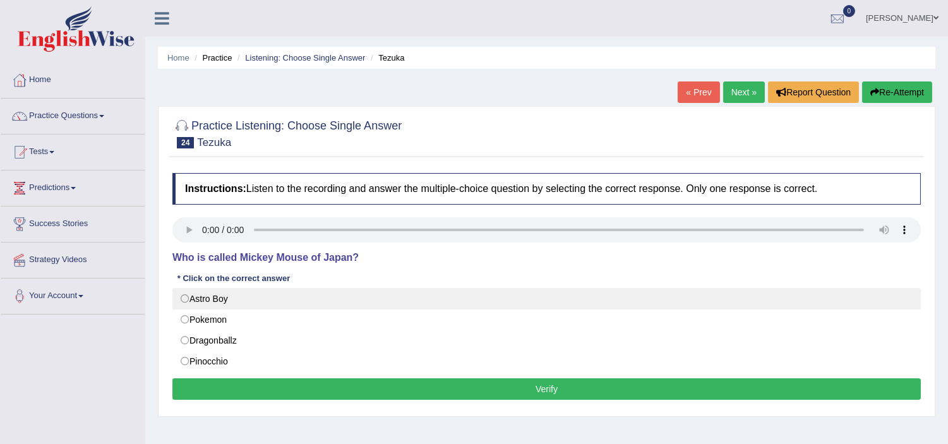
click at [210, 297] on label "Astro Boy" at bounding box center [546, 298] width 748 height 21
radio input "true"
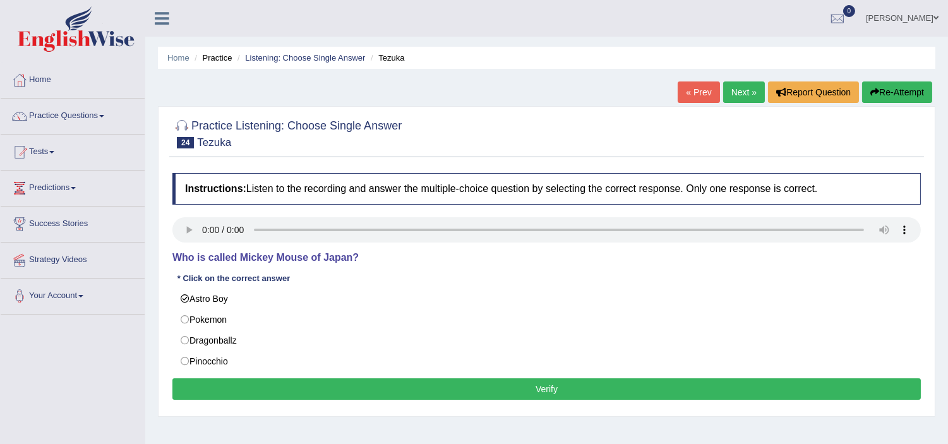
click at [300, 390] on button "Verify" at bounding box center [546, 388] width 748 height 21
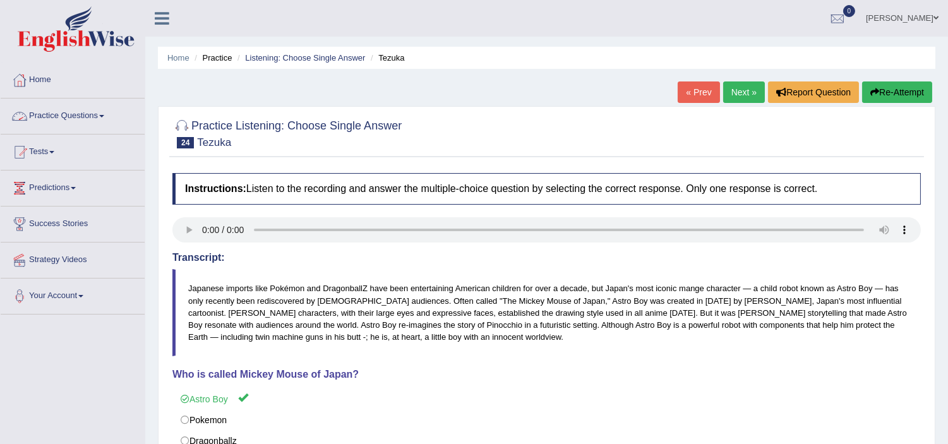
click at [68, 114] on link "Practice Questions" at bounding box center [73, 114] width 144 height 32
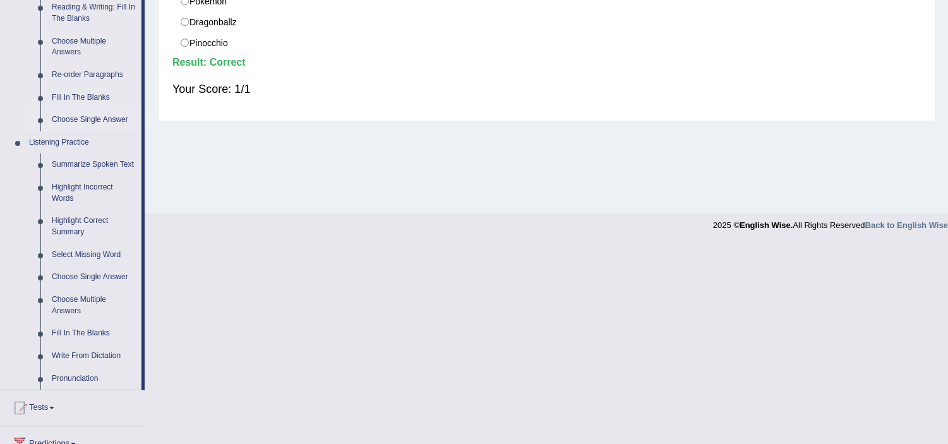
scroll to position [421, 0]
click at [87, 294] on link "Choose Multiple Answers" at bounding box center [93, 303] width 95 height 33
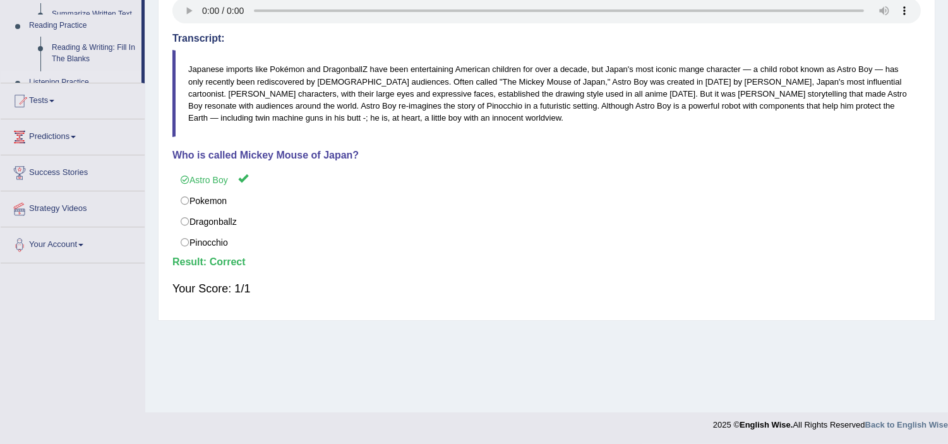
scroll to position [218, 0]
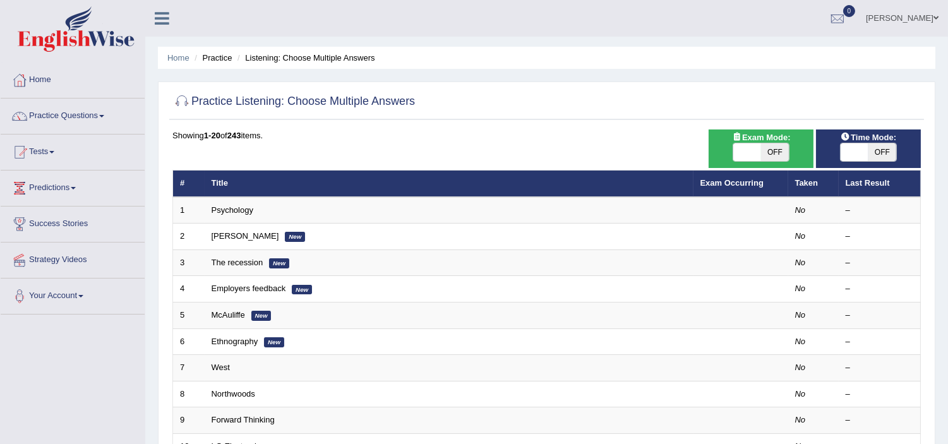
click at [230, 194] on th "Title" at bounding box center [449, 183] width 489 height 27
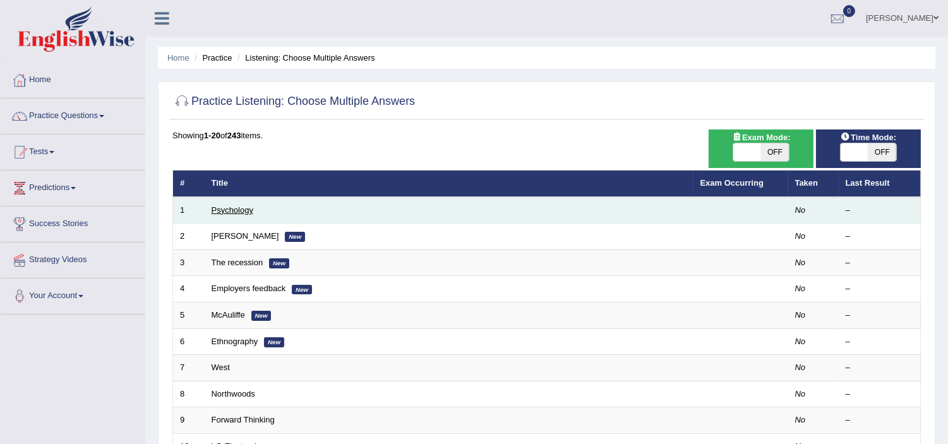
click at [224, 205] on link "Psychology" at bounding box center [233, 209] width 42 height 9
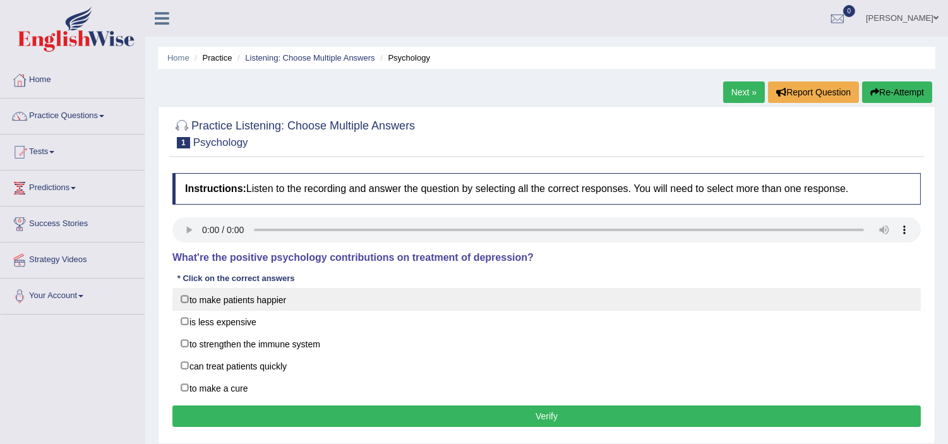
click at [180, 294] on label "to make patients happier" at bounding box center [546, 299] width 748 height 23
checkbox input "true"
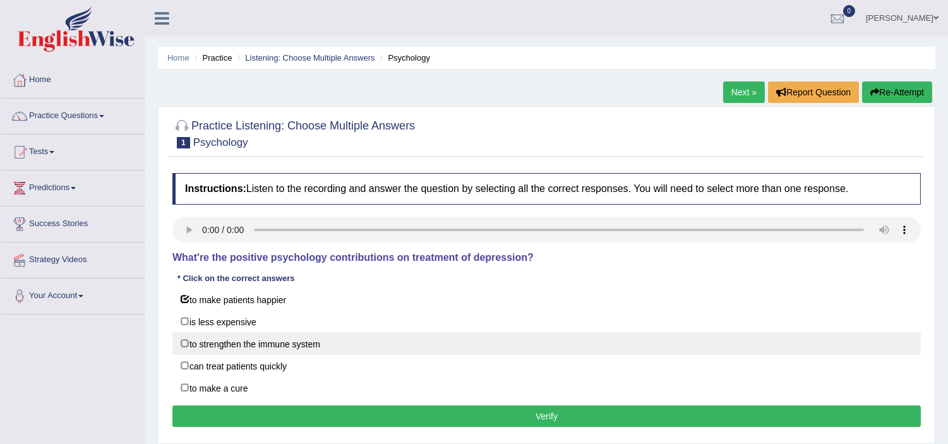
click at [188, 342] on label "to strengthen the immune system" at bounding box center [546, 343] width 748 height 23
checkbox input "true"
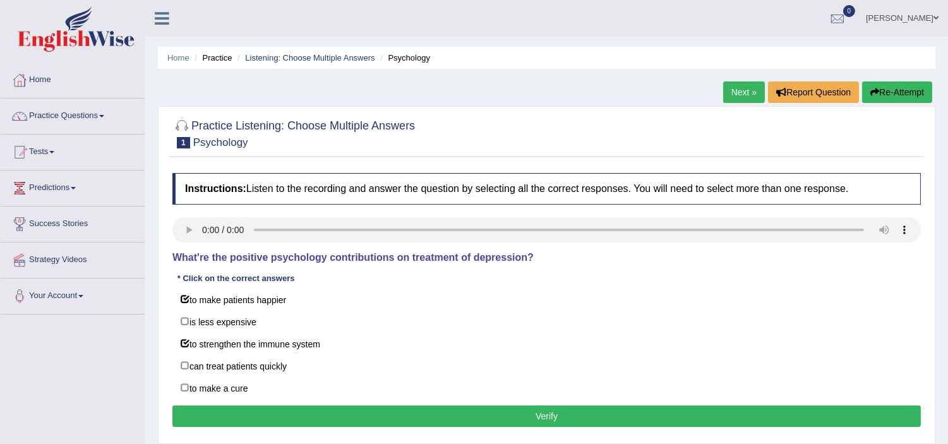
click at [510, 419] on button "Verify" at bounding box center [546, 415] width 748 height 21
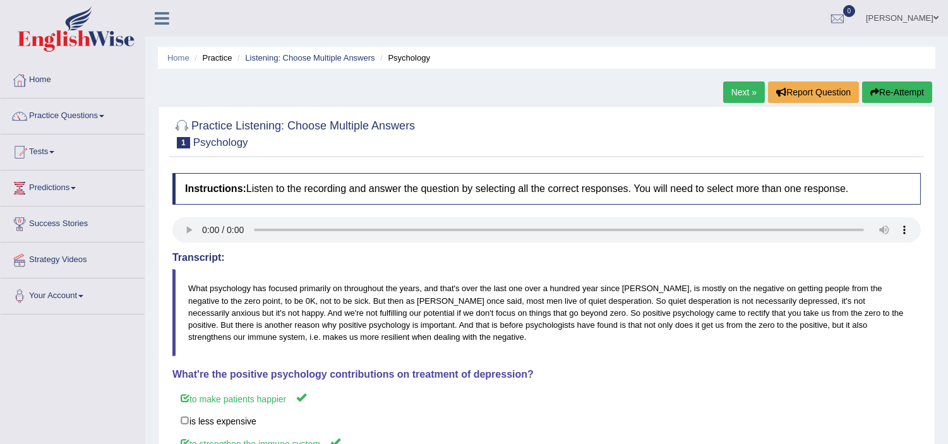
click at [730, 89] on link "Next »" at bounding box center [744, 91] width 42 height 21
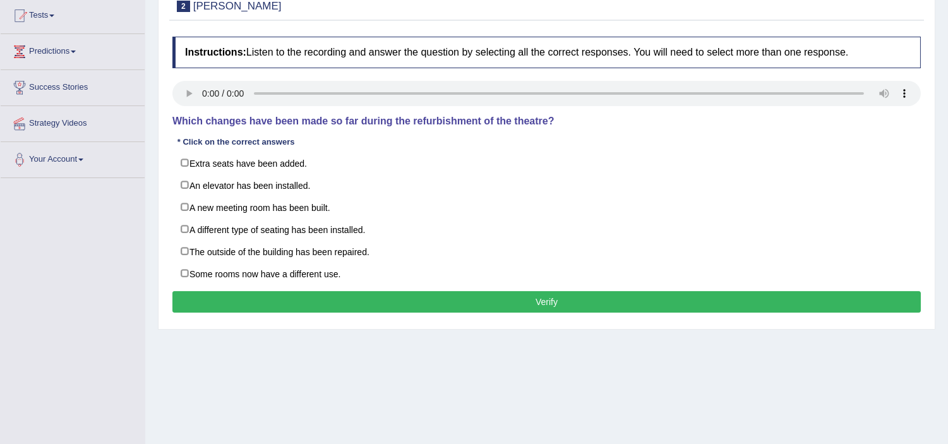
scroll to position [140, 0]
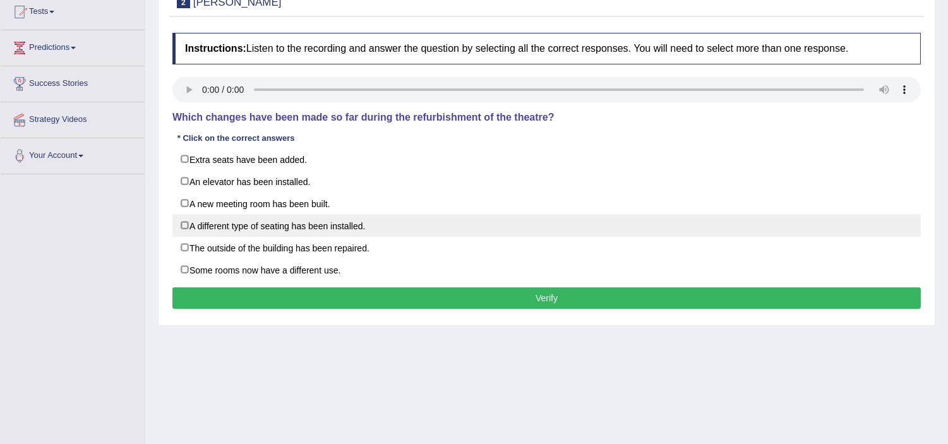
click at [185, 227] on label "A different type of seating has been installed." at bounding box center [546, 225] width 748 height 23
checkbox input "true"
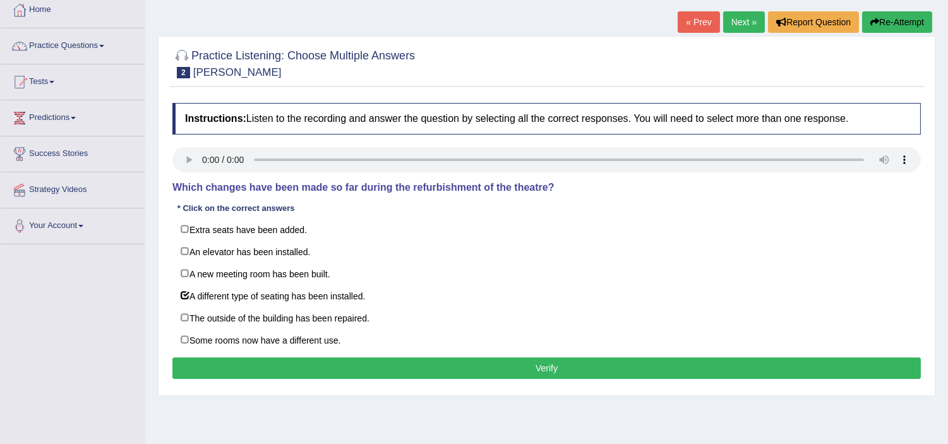
scroll to position [0, 0]
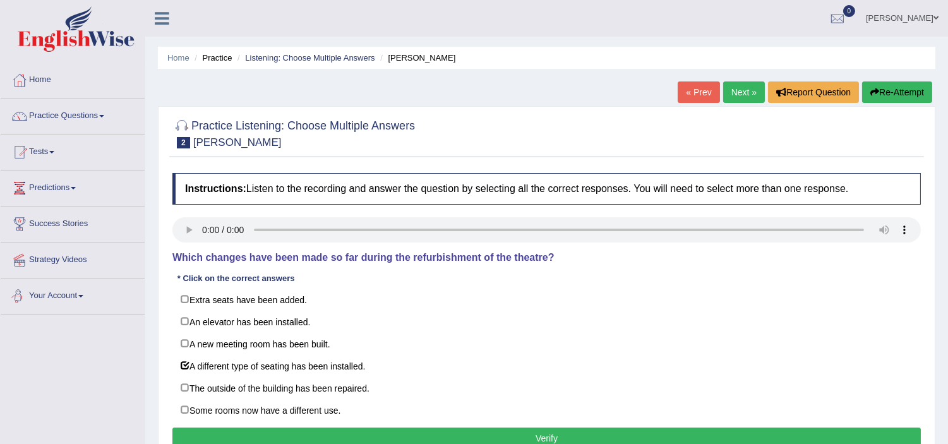
click at [110, 299] on link "Your Account" at bounding box center [73, 294] width 144 height 32
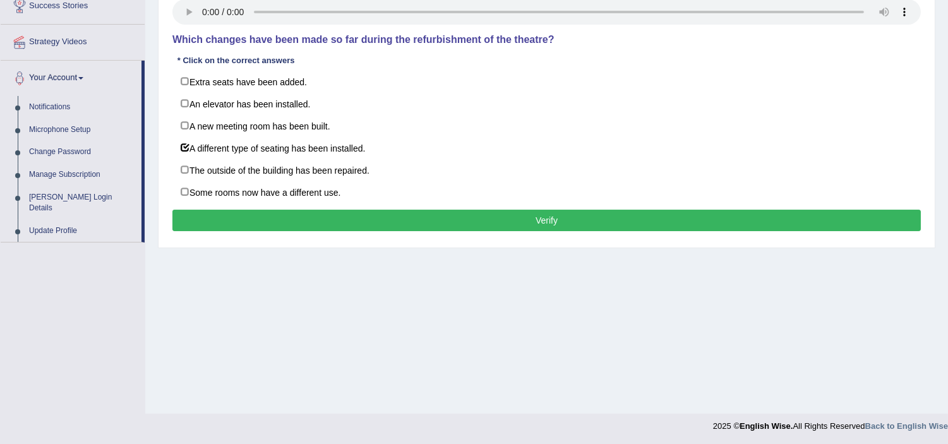
scroll to position [218, 0]
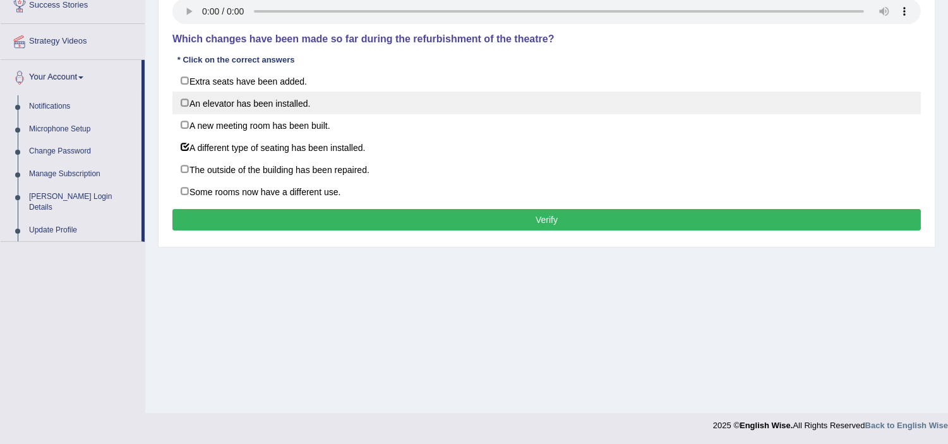
click at [879, 97] on label "An elevator has been installed." at bounding box center [546, 103] width 748 height 23
click at [880, 95] on label "An elevator has been installed." at bounding box center [546, 103] width 748 height 23
checkbox input "false"
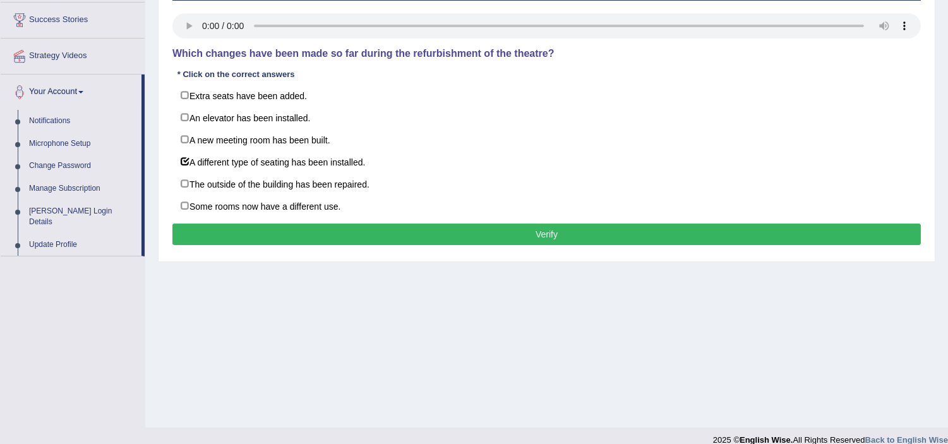
scroll to position [0, 0]
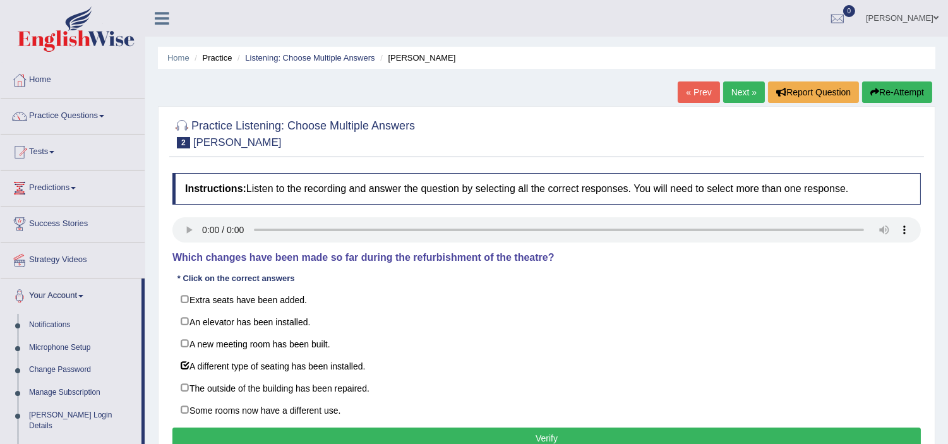
drag, startPoint x: 876, startPoint y: 85, endPoint x: 879, endPoint y: 95, distance: 9.8
click at [879, 95] on button "Re-Attempt" at bounding box center [897, 91] width 70 height 21
click at [879, 92] on button "Re-Attempt" at bounding box center [897, 91] width 70 height 21
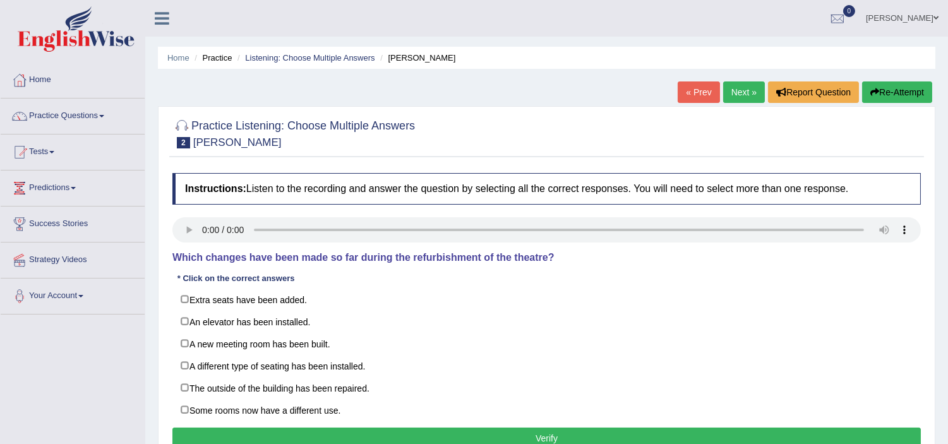
scroll to position [60, 0]
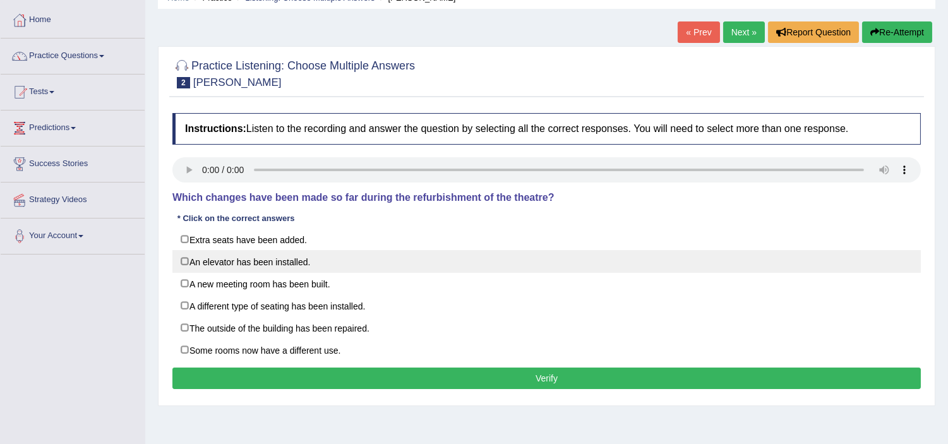
click at [186, 259] on label "An elevator has been installed." at bounding box center [546, 261] width 748 height 23
checkbox input "true"
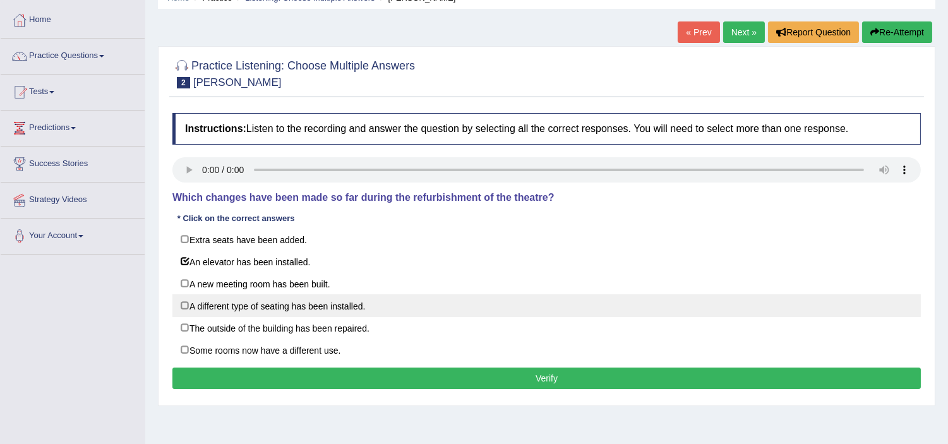
click at [190, 311] on label "A different type of seating has been installed." at bounding box center [546, 305] width 748 height 23
checkbox input "true"
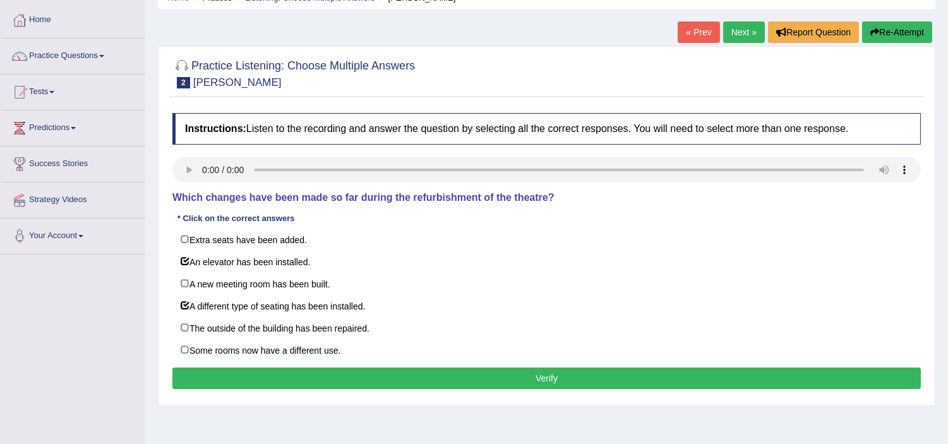
click at [375, 377] on button "Verify" at bounding box center [546, 377] width 748 height 21
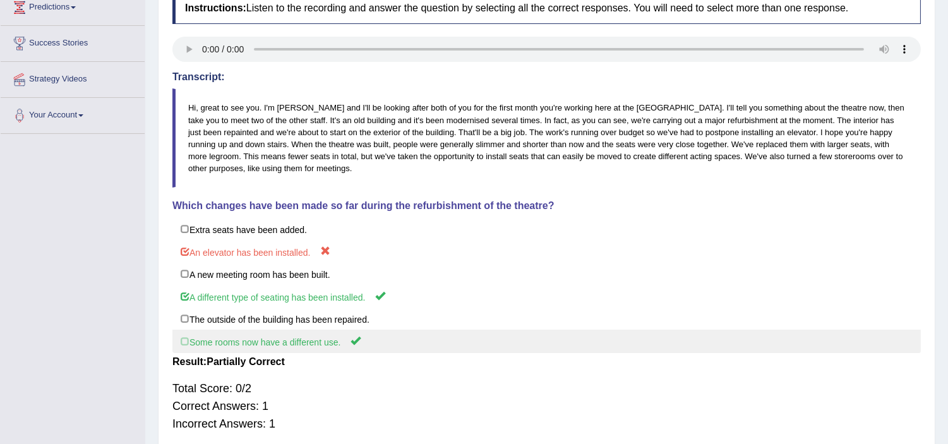
scroll to position [183, 0]
